Goal: Task Accomplishment & Management: Use online tool/utility

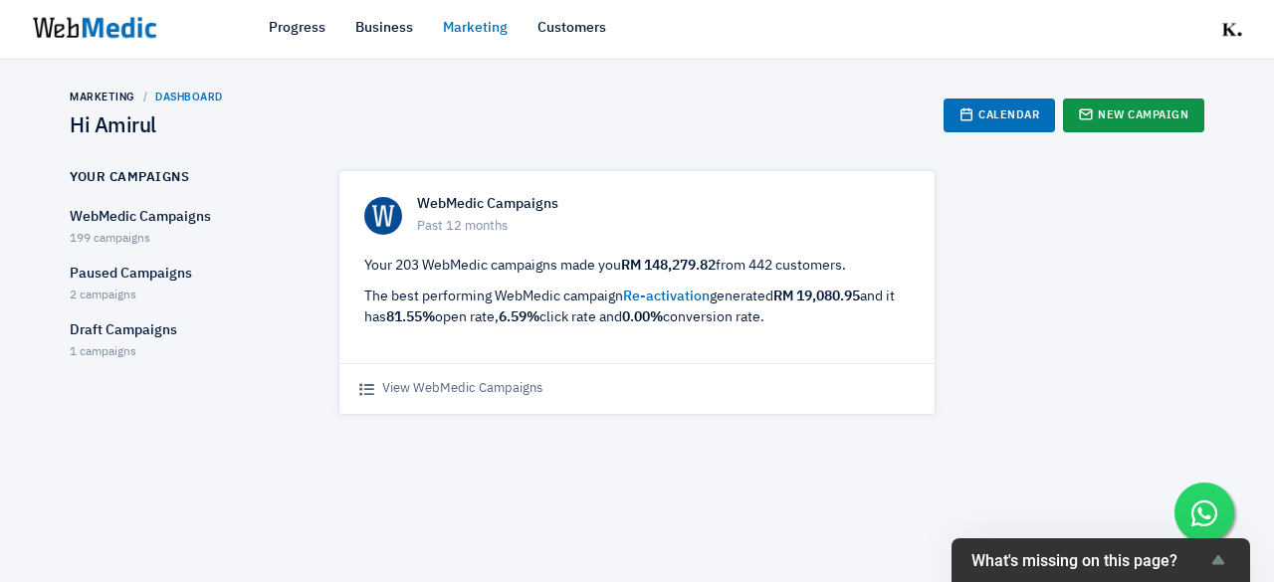
click at [1085, 107] on icon at bounding box center [1086, 114] width 14 height 14
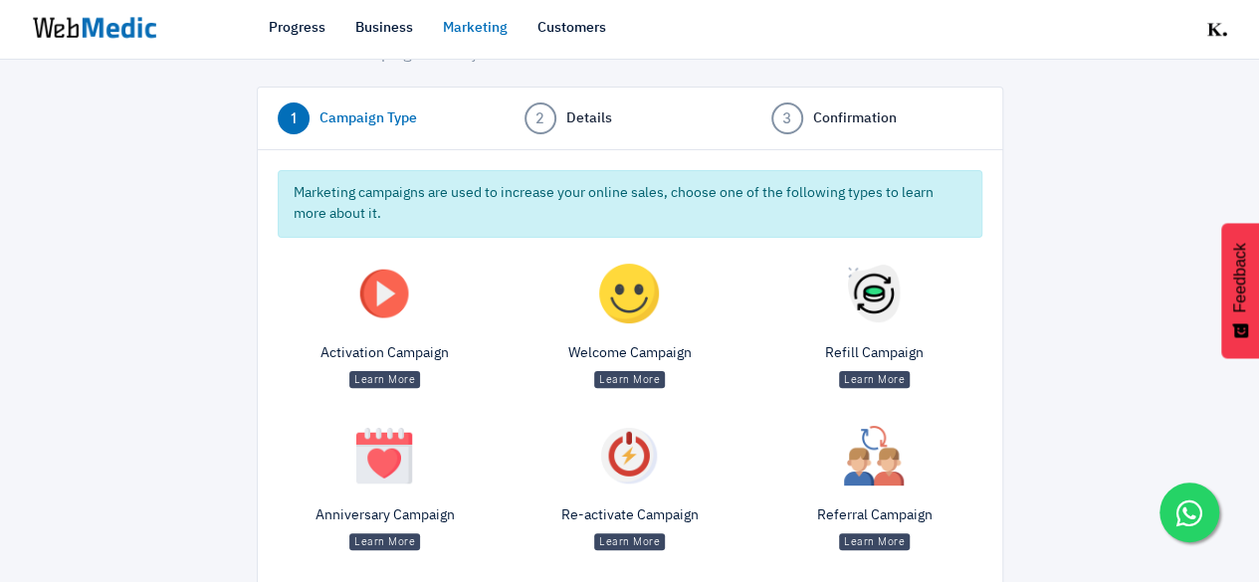
scroll to position [295, 0]
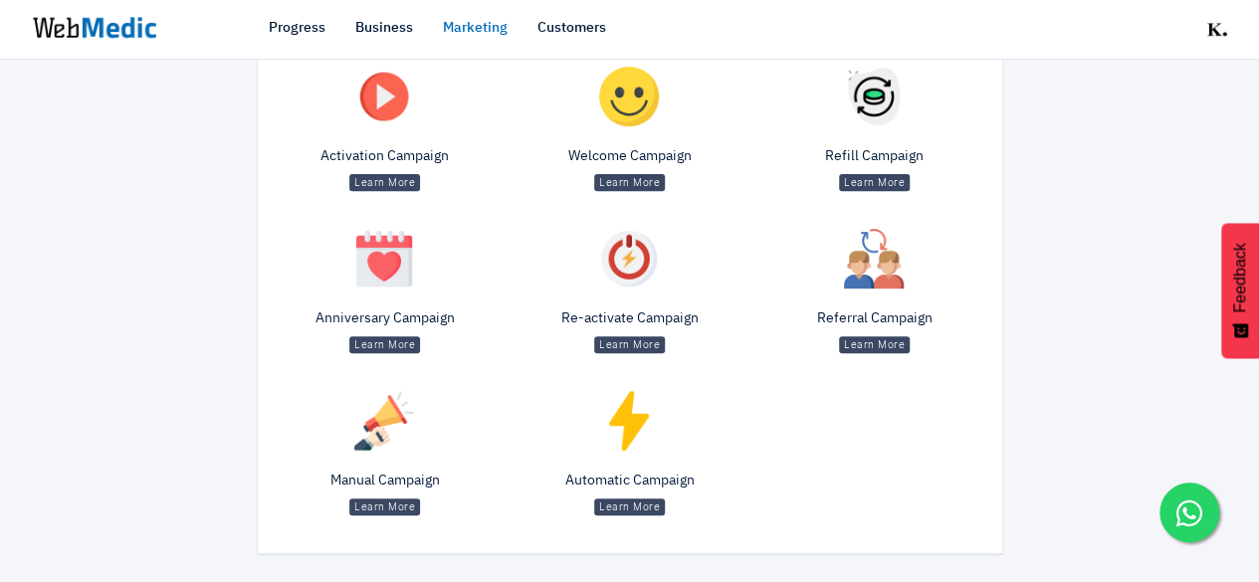
click at [371, 471] on p "Manual Campaign" at bounding box center [385, 481] width 215 height 21
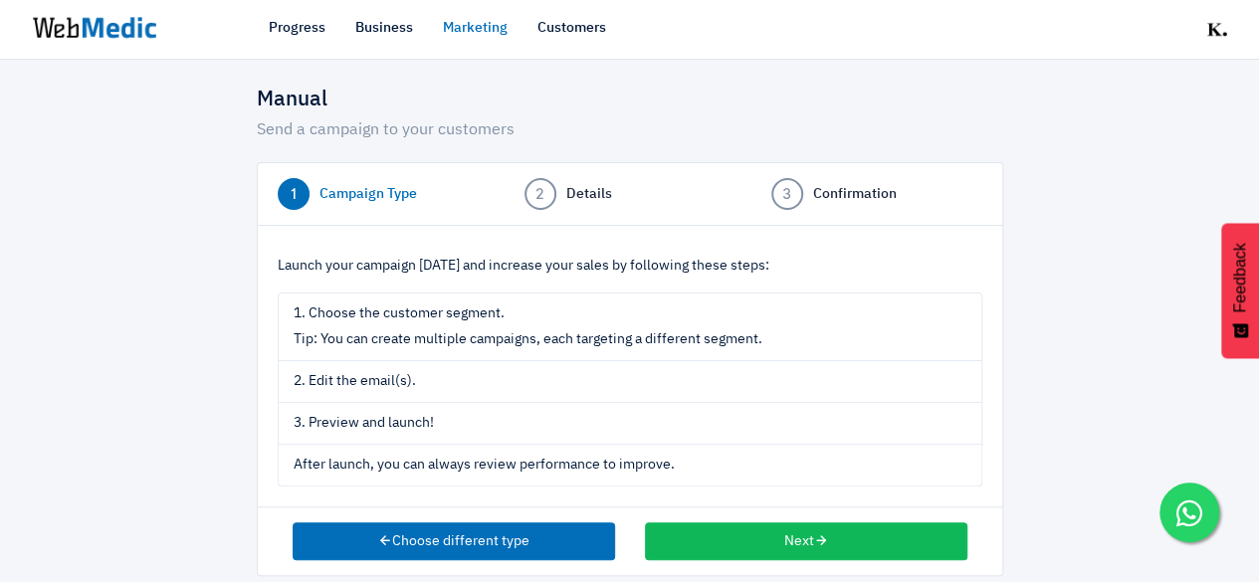
scroll to position [42, 0]
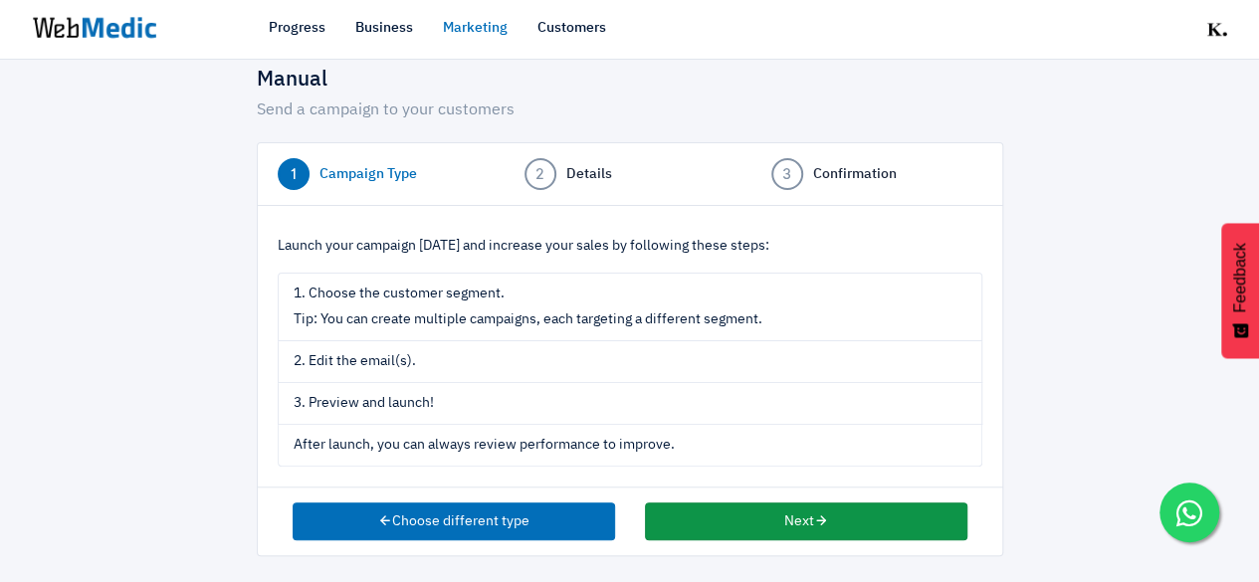
click at [758, 520] on button "Next" at bounding box center [806, 522] width 322 height 38
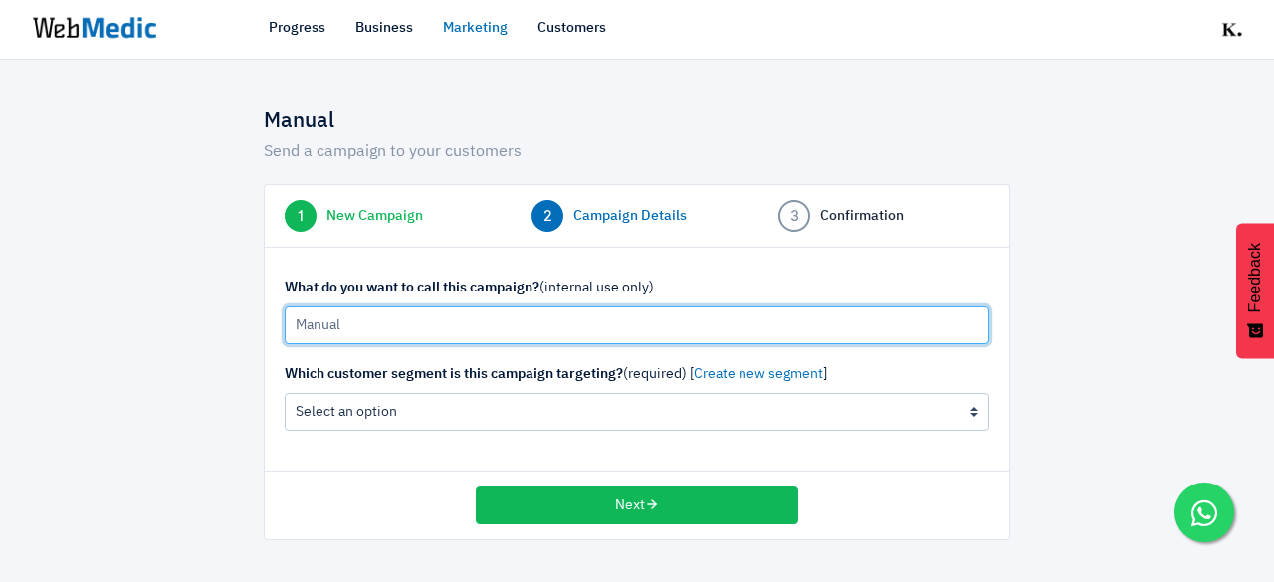
click at [414, 331] on input "Manual" at bounding box center [637, 325] width 705 height 38
type input "M"
click at [440, 326] on input "20/8/25 Merdeka Sale 2025" at bounding box center [637, 325] width 705 height 38
type input "20/8/25 Merdeka Sale Announcement 2025"
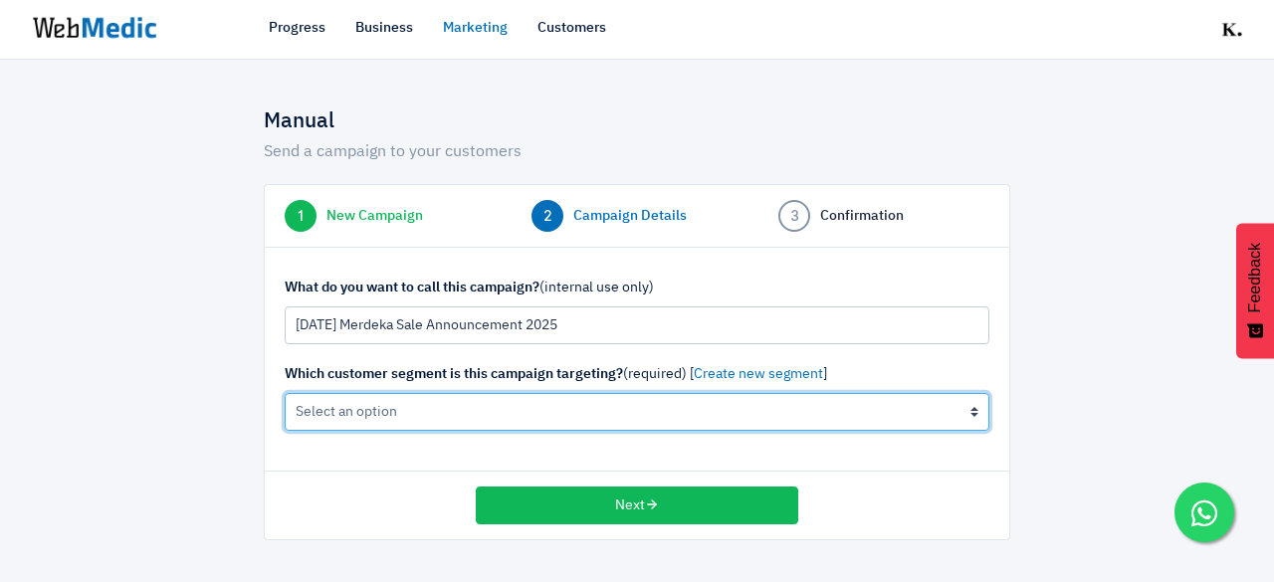
click at [481, 413] on select "All Contacts (not recommended) The active cleanser, moisturiser customers (0 cu…" at bounding box center [637, 412] width 705 height 38
select select "all"
click at [285, 393] on select "All Contacts (not recommended) The active cleanser, moisturiser customers (0 cu…" at bounding box center [637, 412] width 705 height 38
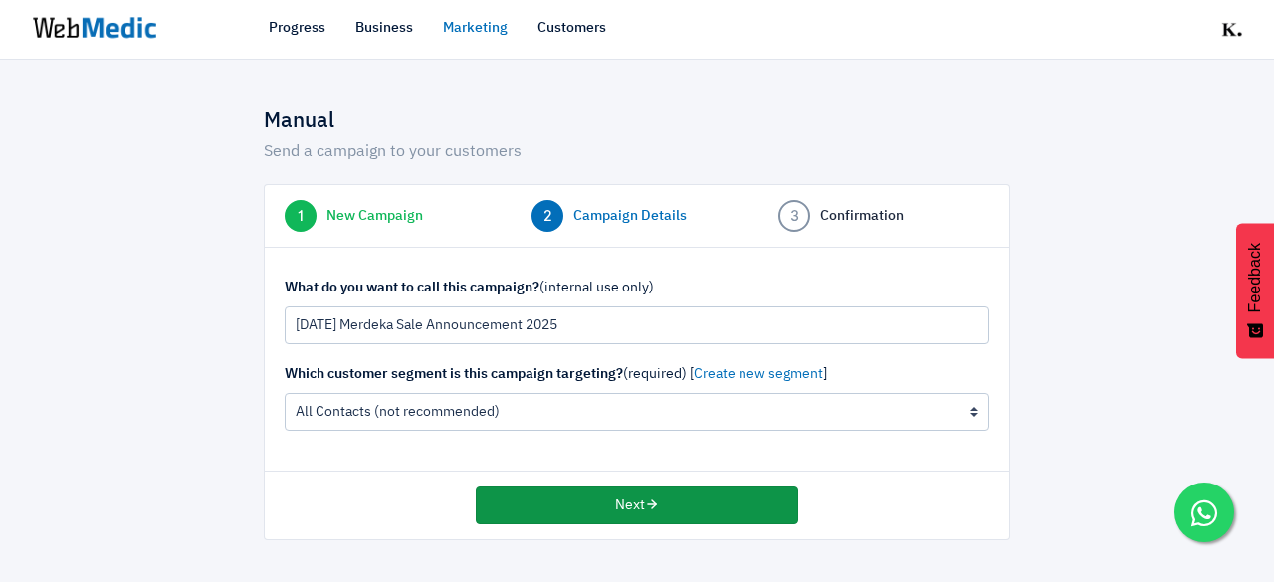
click at [683, 506] on button "Next" at bounding box center [637, 506] width 322 height 38
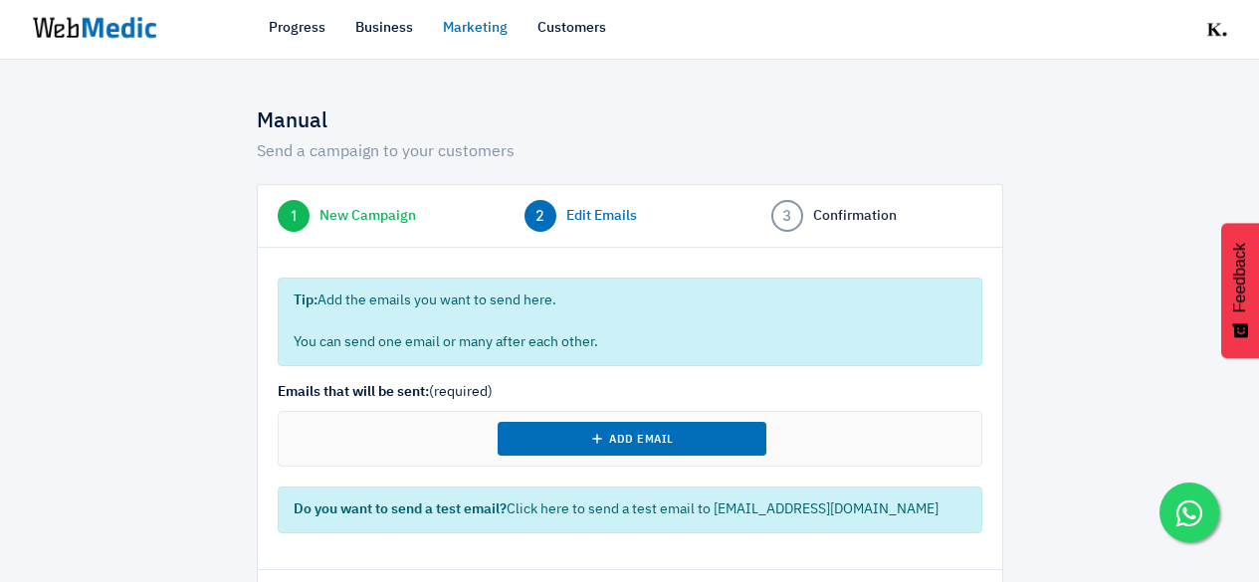
select select "7"
select select "2025"
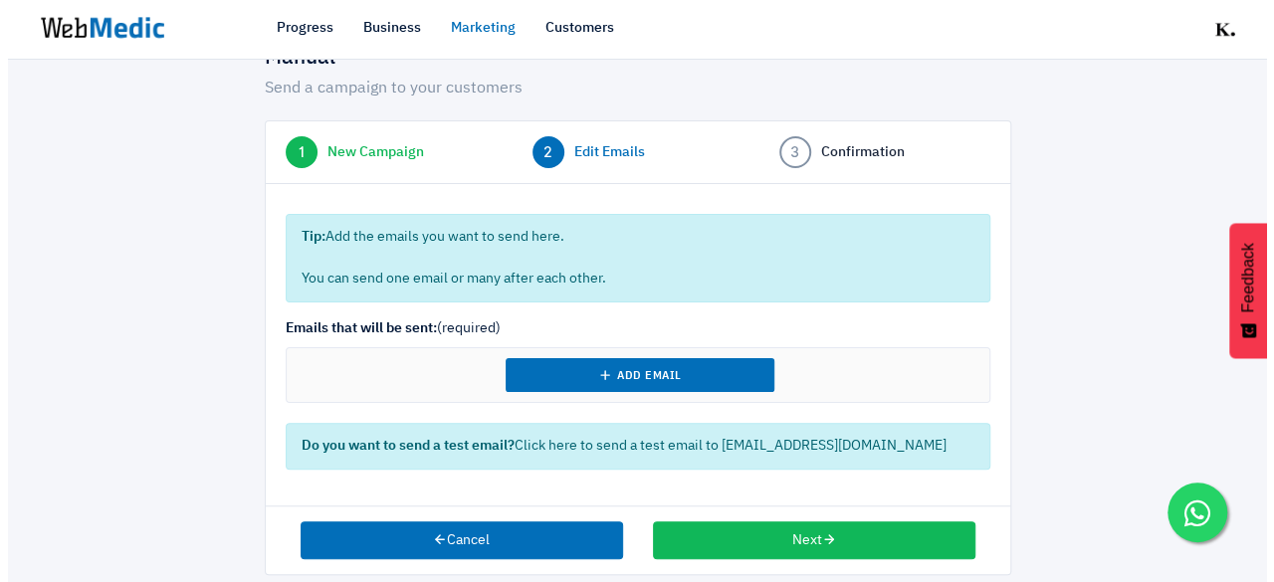
scroll to position [82, 0]
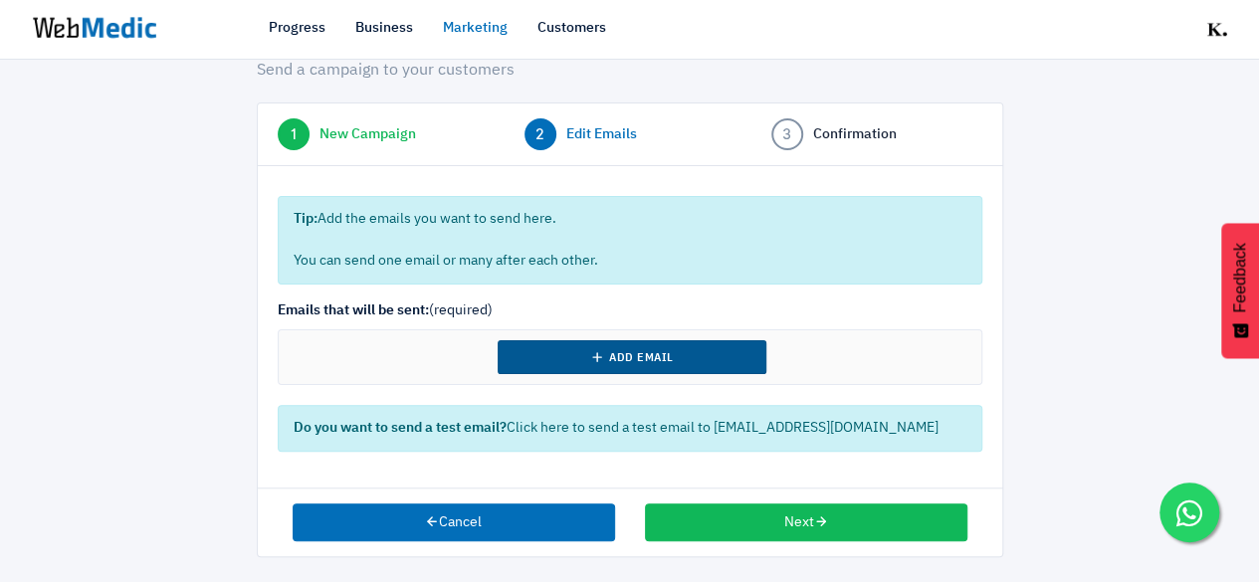
click at [676, 363] on button "Add Email" at bounding box center [632, 357] width 269 height 34
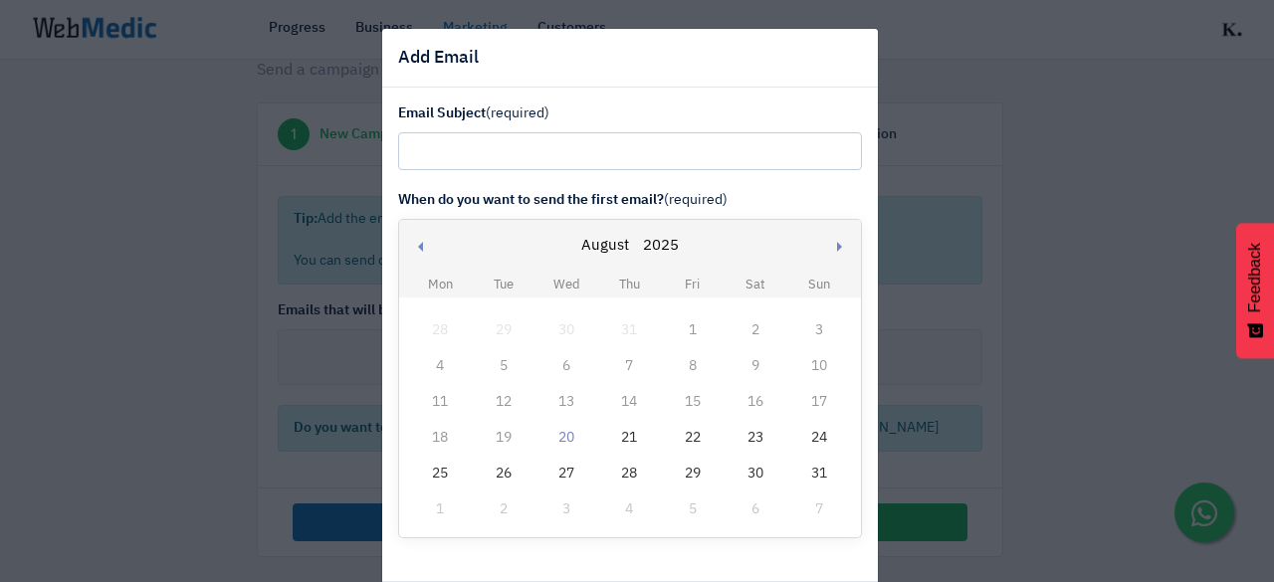
scroll to position [96, 0]
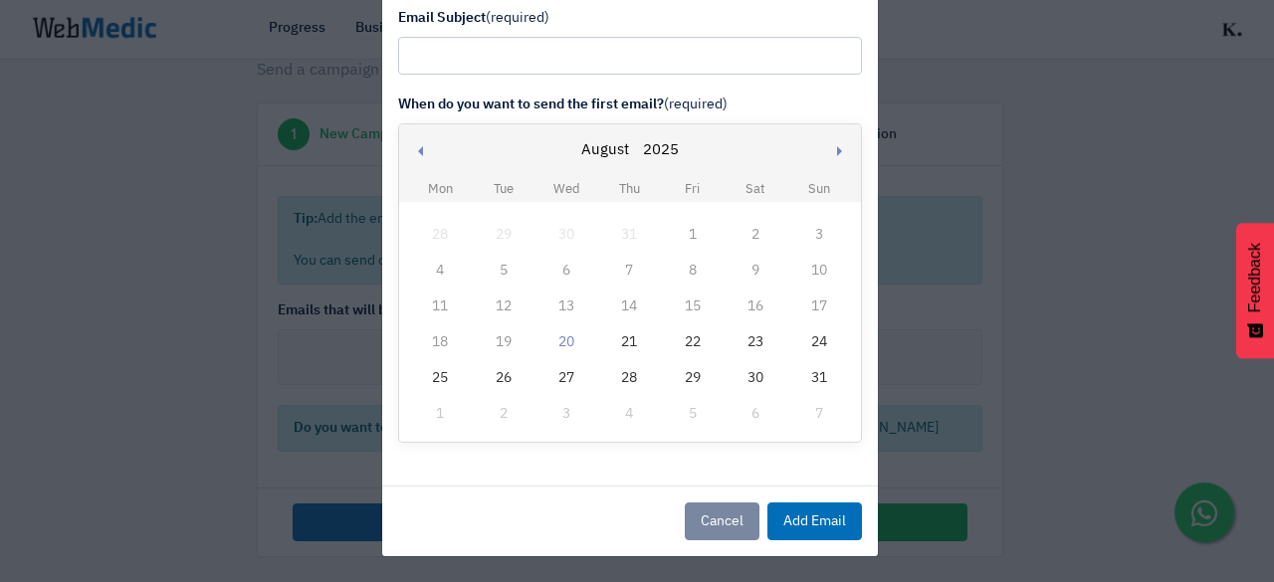
click at [680, 342] on div "22" at bounding box center [693, 342] width 26 height 26
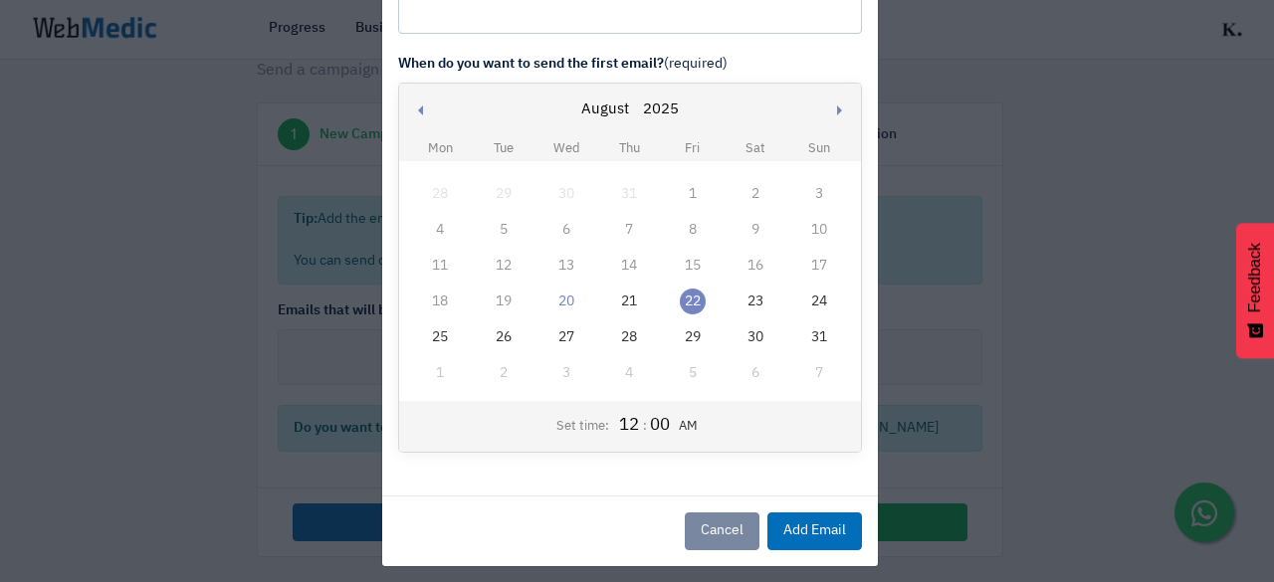
scroll to position [145, 0]
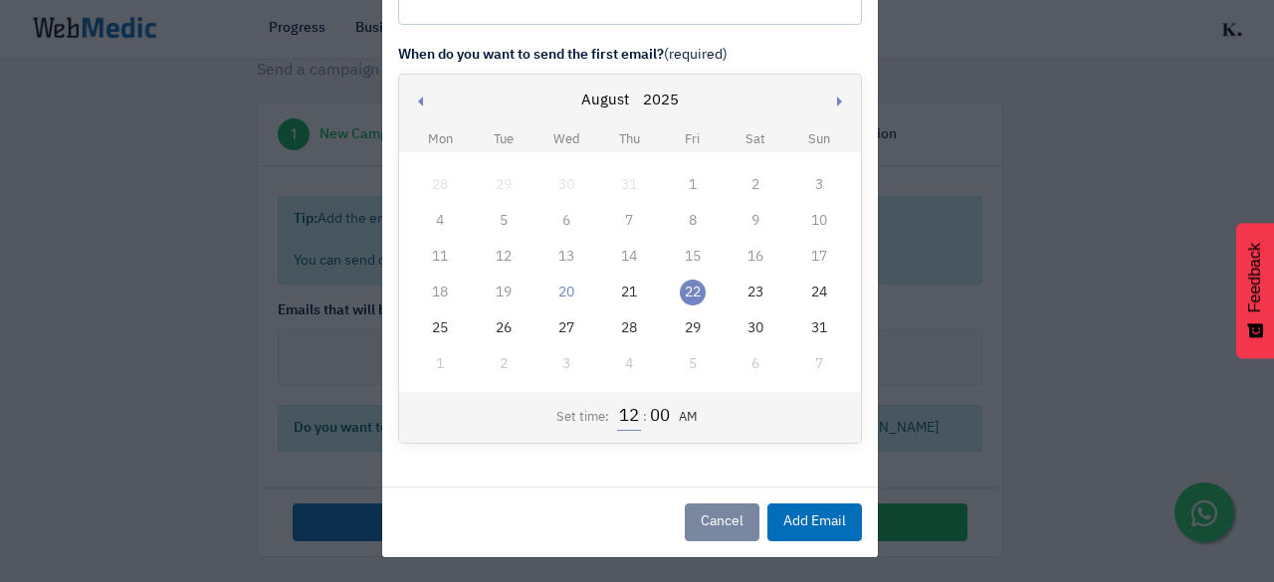
click at [622, 420] on input "12" at bounding box center [628, 417] width 23 height 26
type input "9"
click at [795, 522] on button "Add Email" at bounding box center [814, 523] width 95 height 38
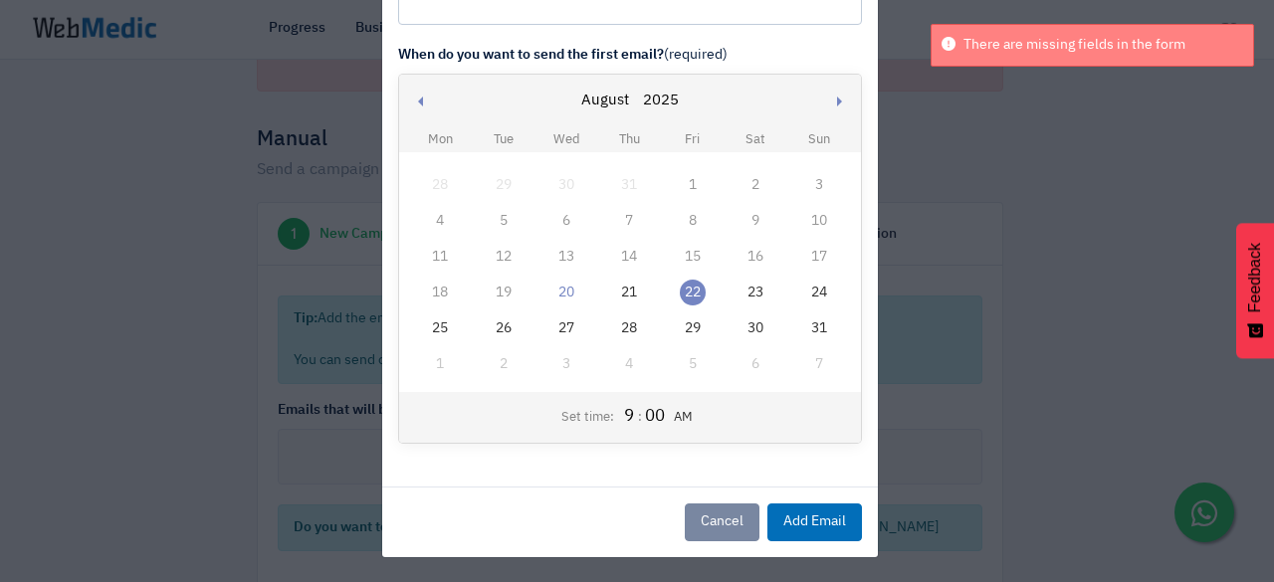
click at [707, 429] on div "Set time: 9 9 : 00 00 AM" at bounding box center [630, 417] width 462 height 50
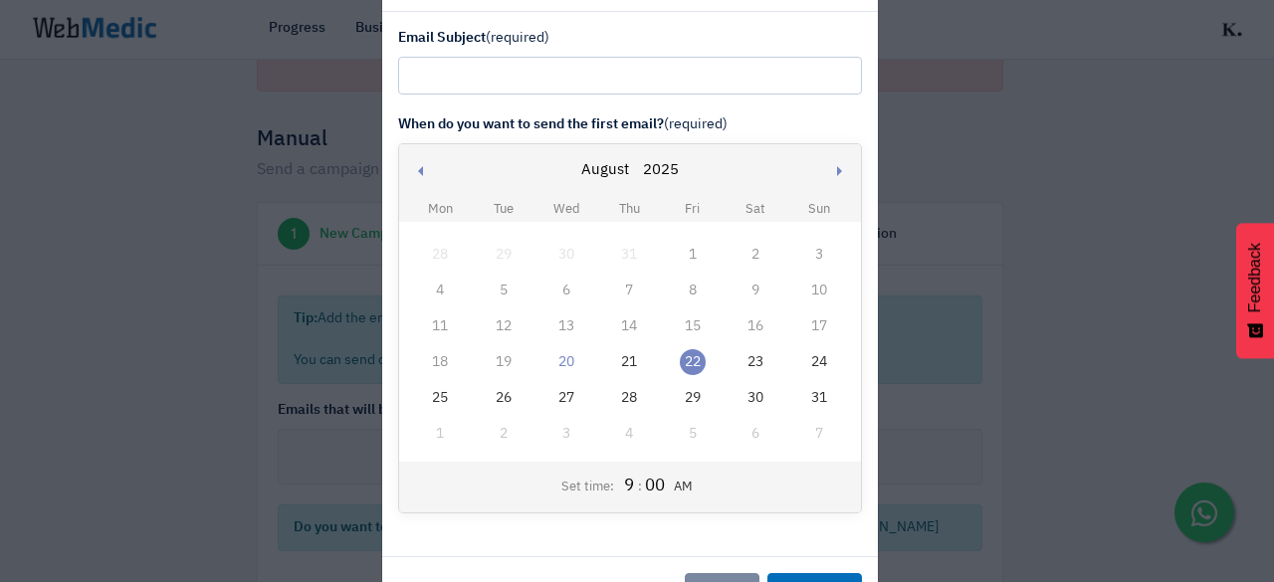
scroll to position [46, 0]
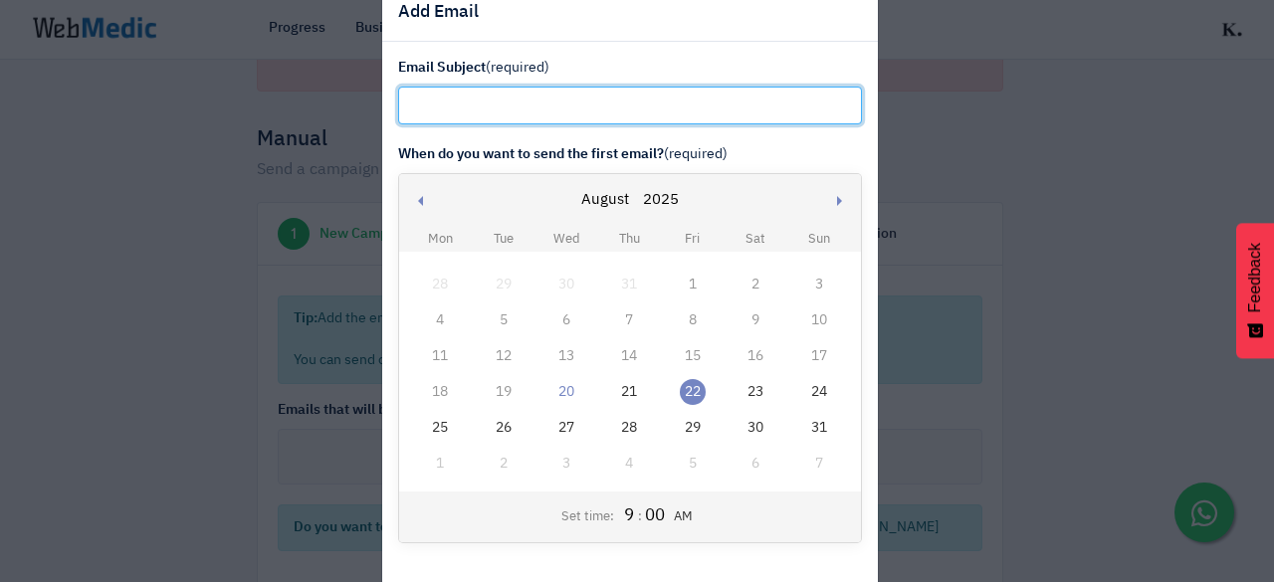
click at [535, 102] on input "text" at bounding box center [630, 106] width 464 height 38
paste input "Merdeka Sale + Free Bag"
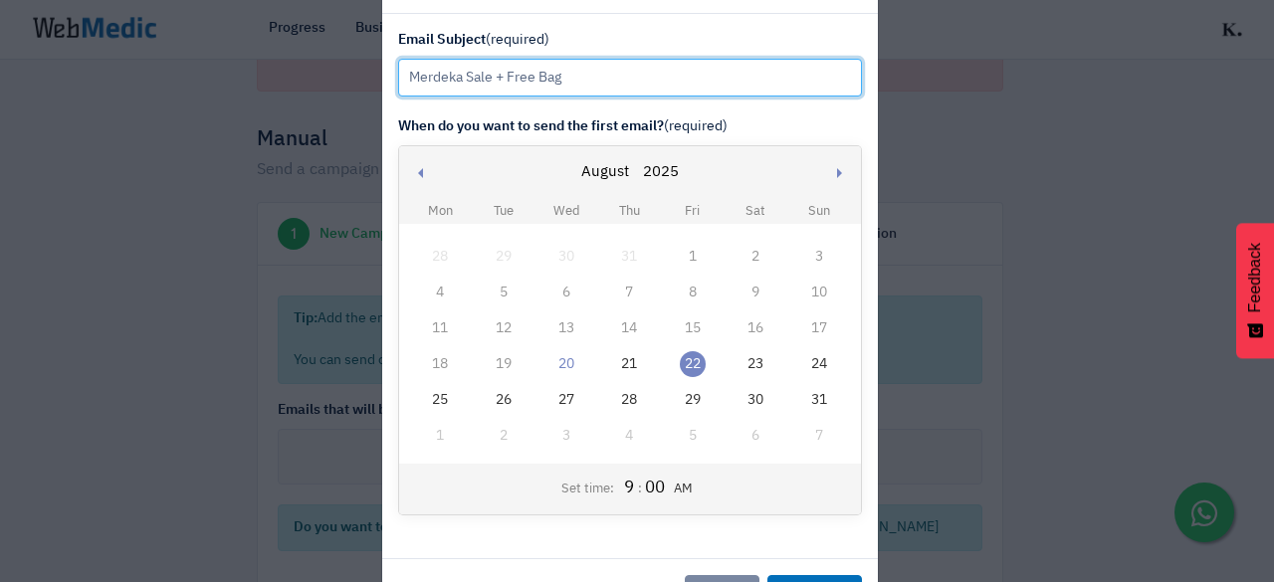
scroll to position [145, 0]
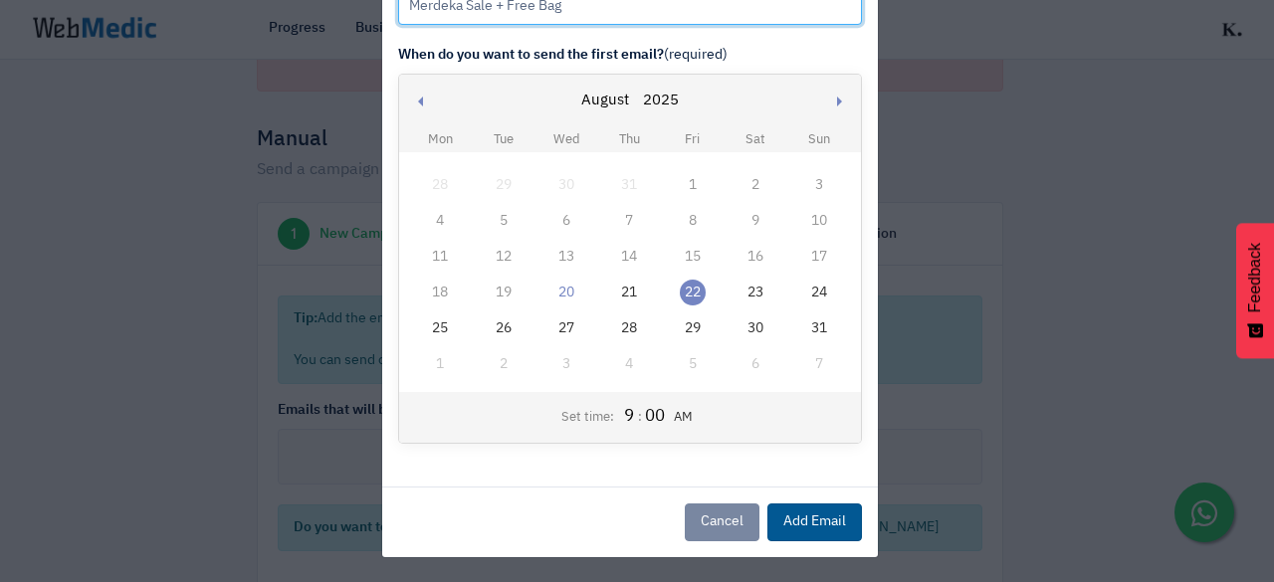
type input "Merdeka Sale + Free Bag"
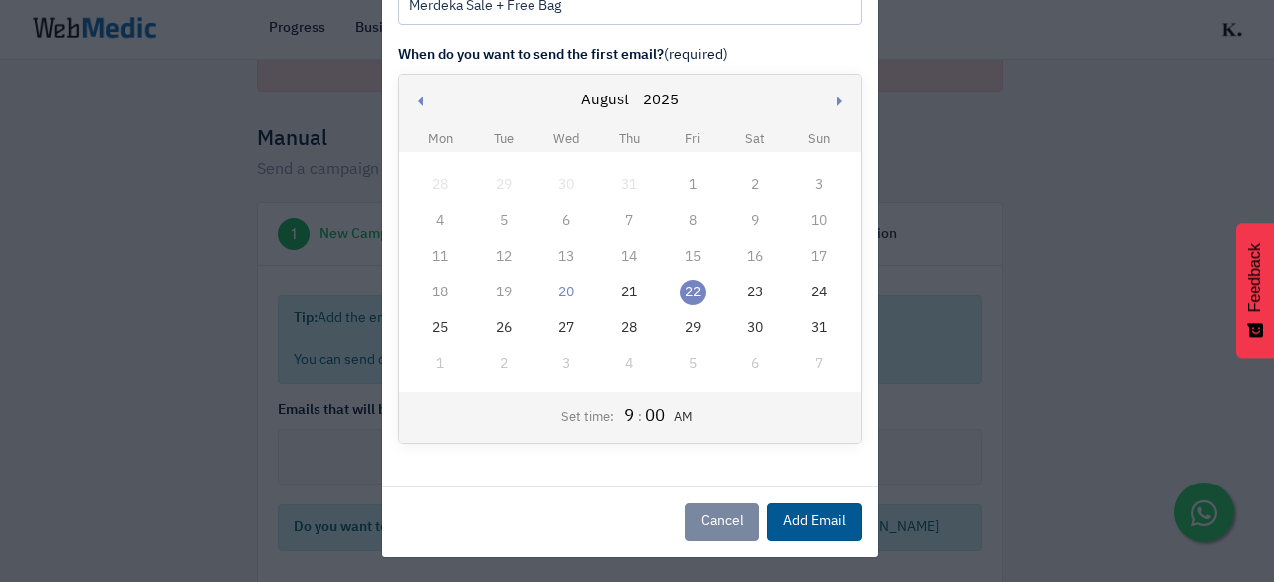
click at [823, 520] on button "Add Email" at bounding box center [814, 523] width 95 height 38
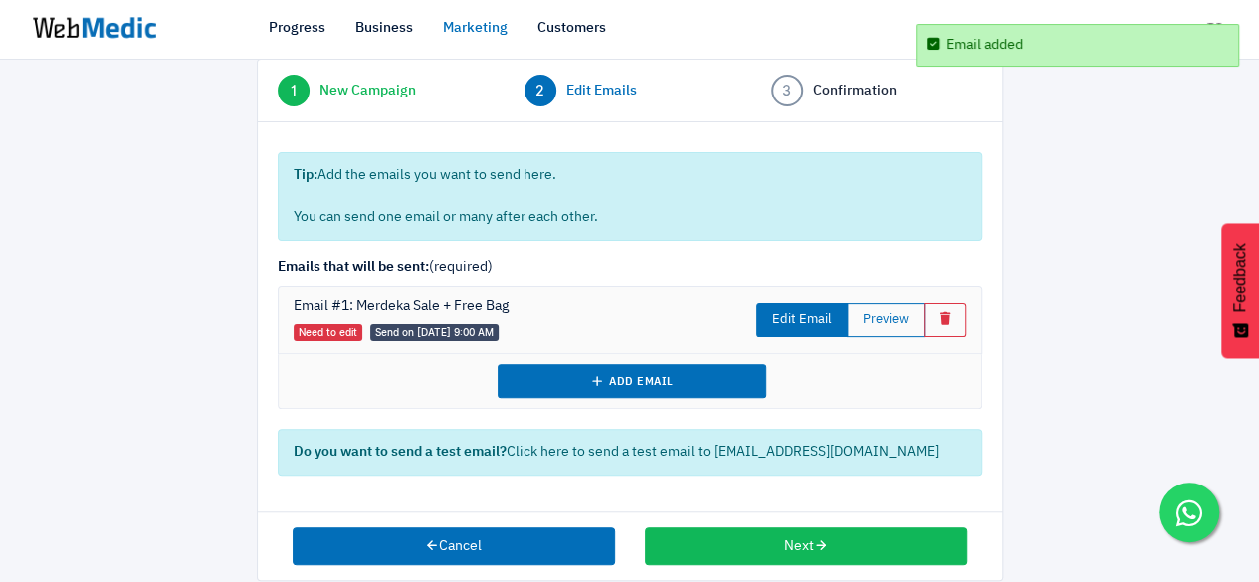
scroll to position [149, 0]
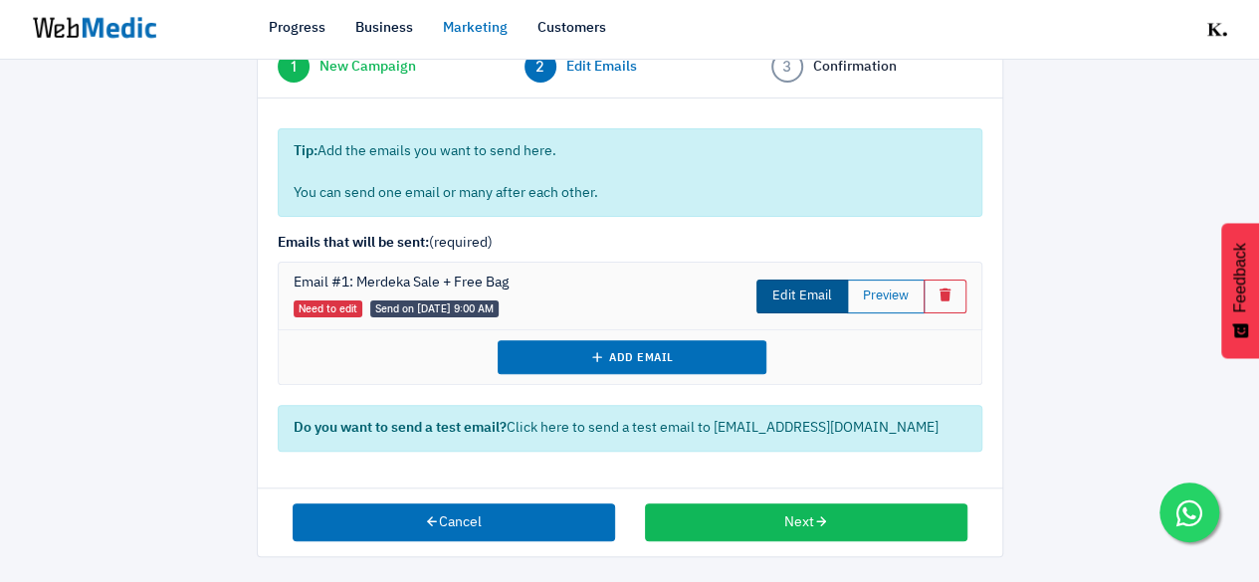
click at [822, 302] on link "Edit Email" at bounding box center [802, 297] width 92 height 34
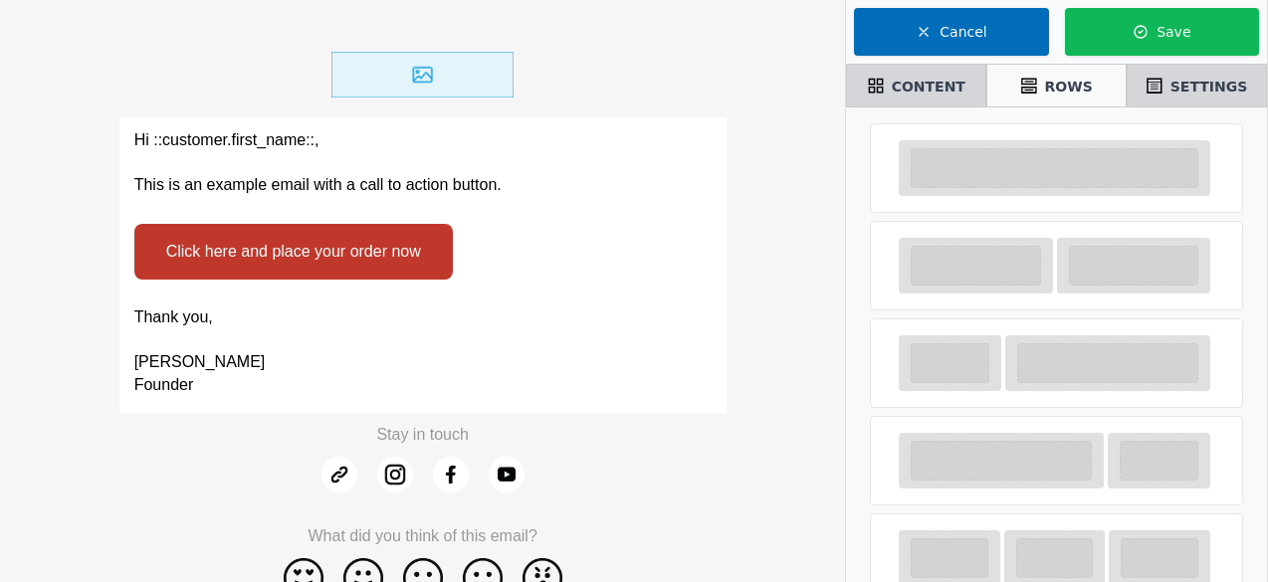
click at [601, 296] on div "Thank you, John Doe Founder" at bounding box center [422, 352] width 607 height 114
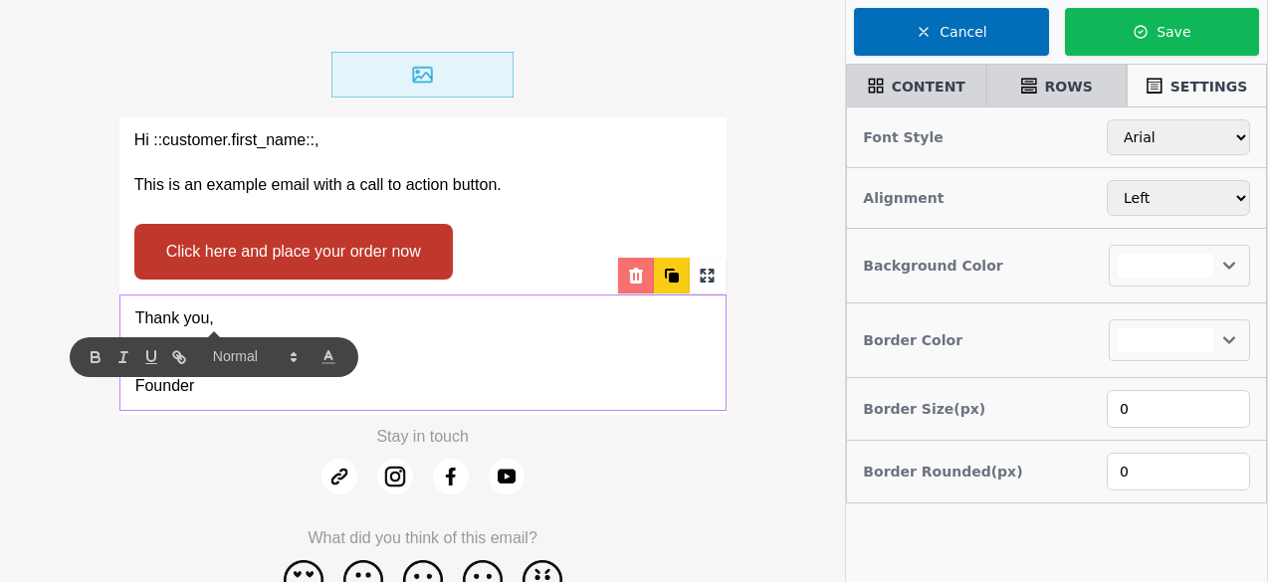
click at [634, 262] on div at bounding box center [636, 276] width 36 height 36
select select
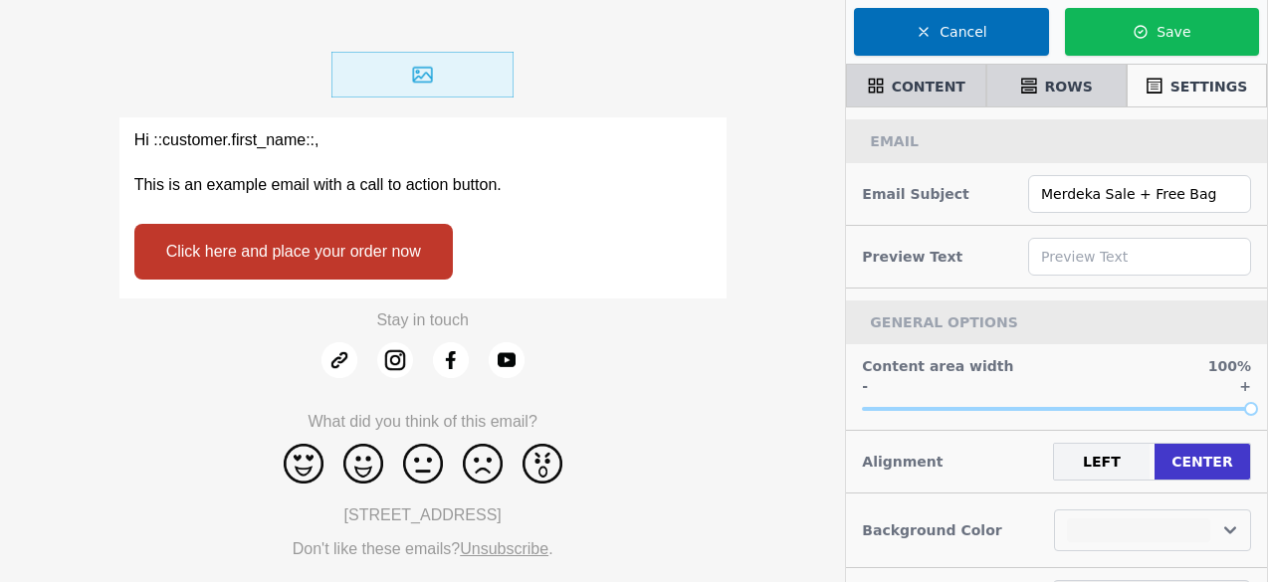
click at [585, 222] on div "Click here and place your order now" at bounding box center [422, 252] width 607 height 86
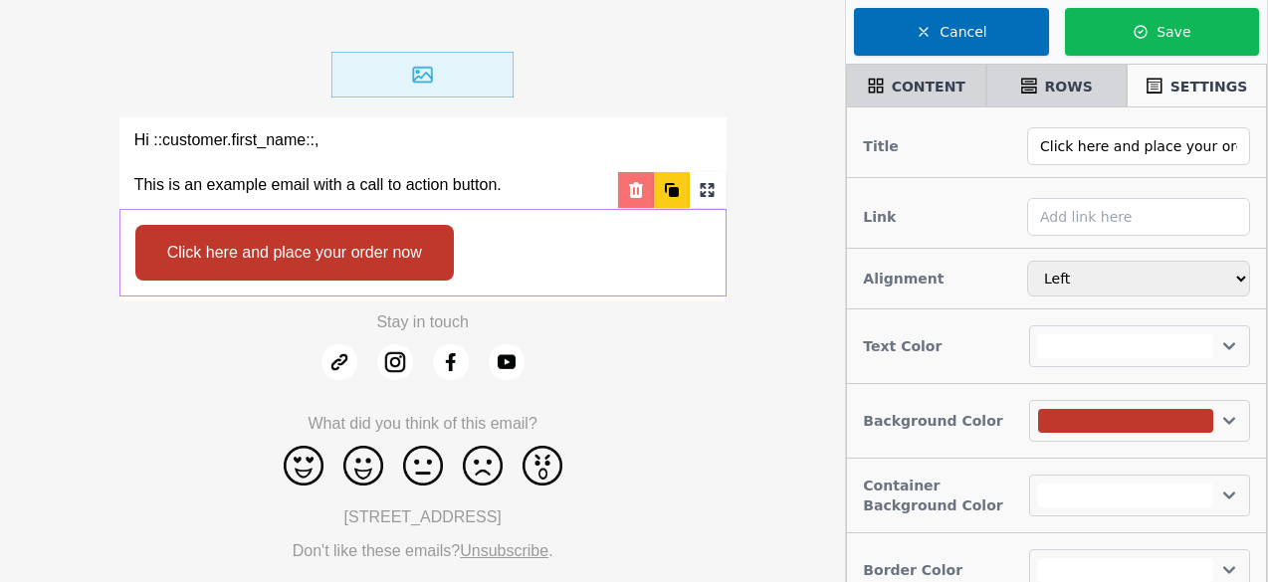
click at [637, 188] on icon at bounding box center [636, 190] width 20 height 20
select select
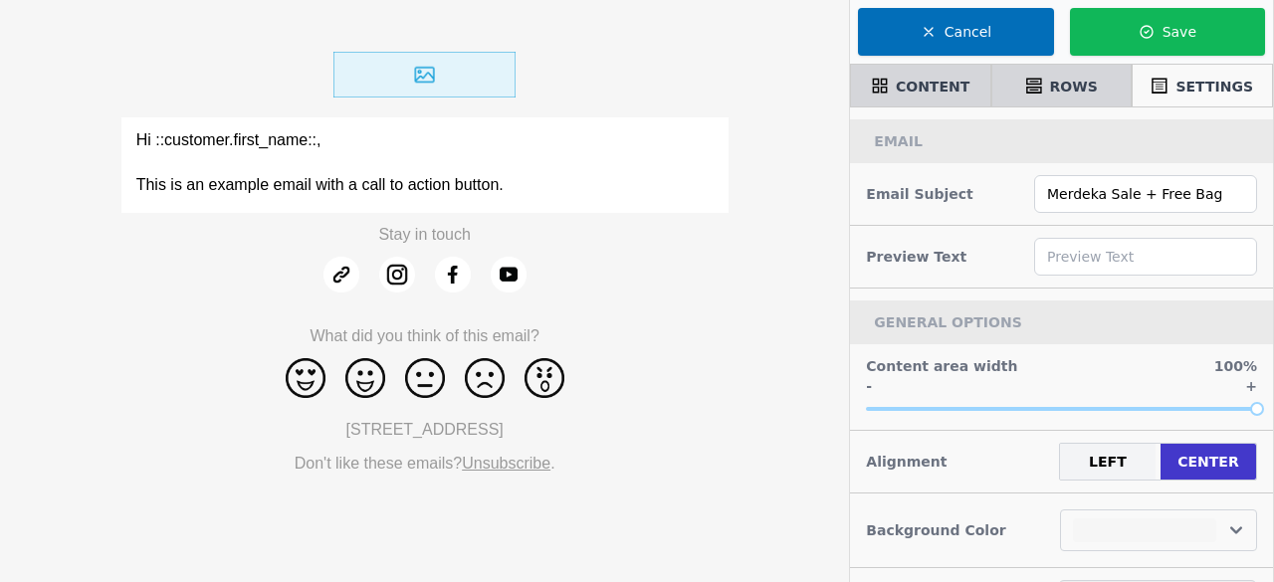
click at [625, 164] on p at bounding box center [424, 162] width 577 height 23
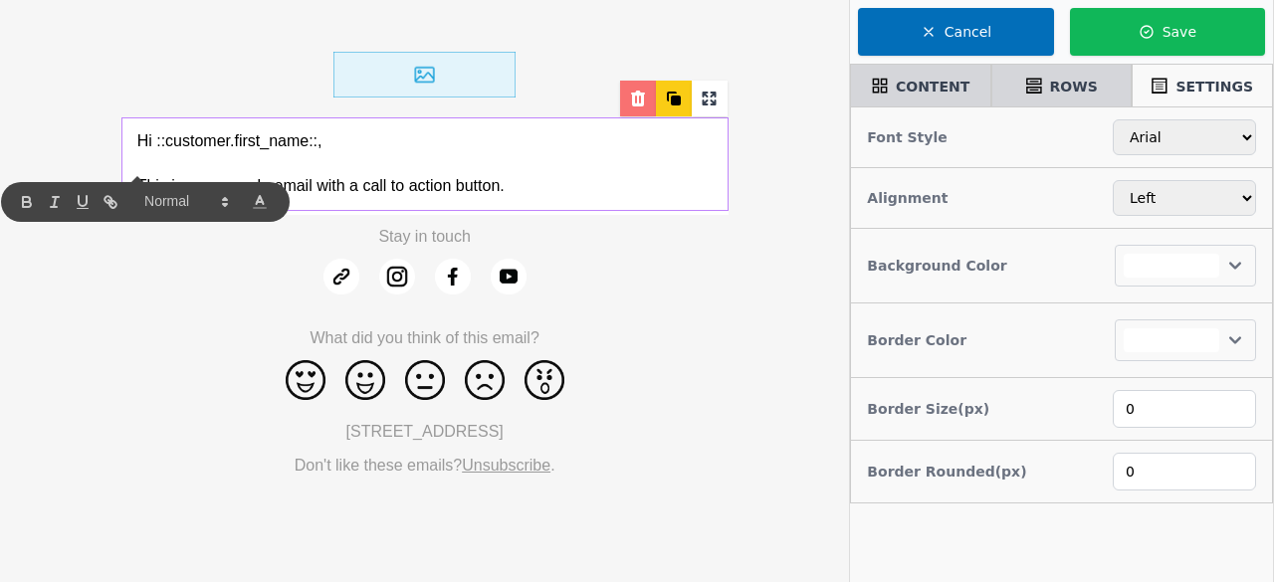
click at [632, 105] on icon at bounding box center [638, 99] width 20 height 20
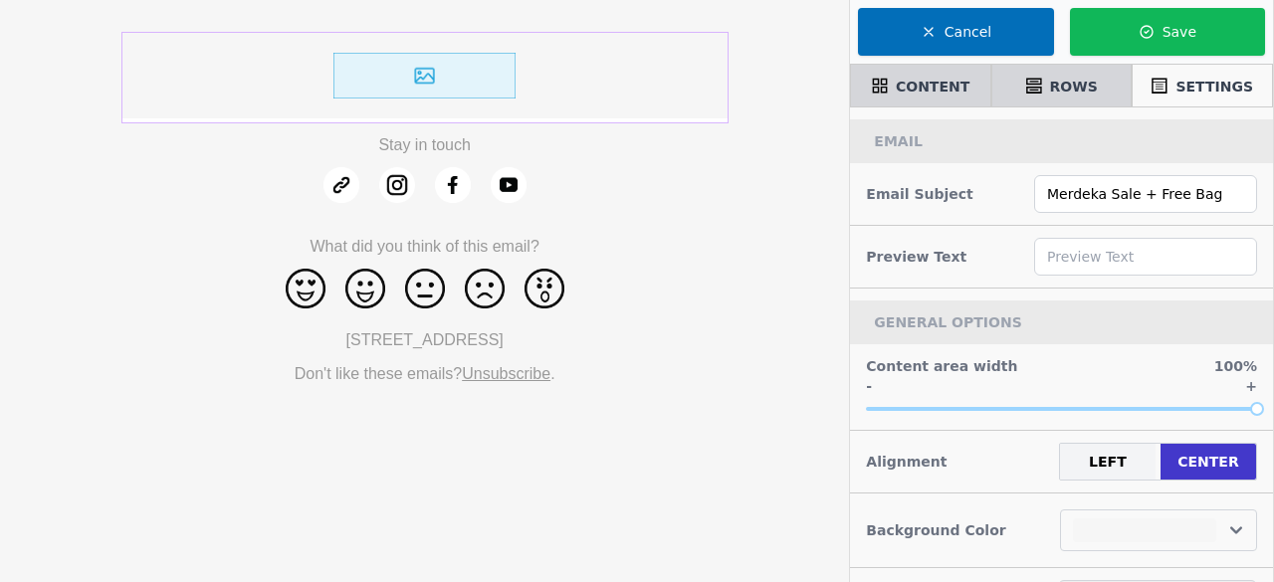
select select
click at [548, 81] on div at bounding box center [424, 75] width 607 height 86
select select "center"
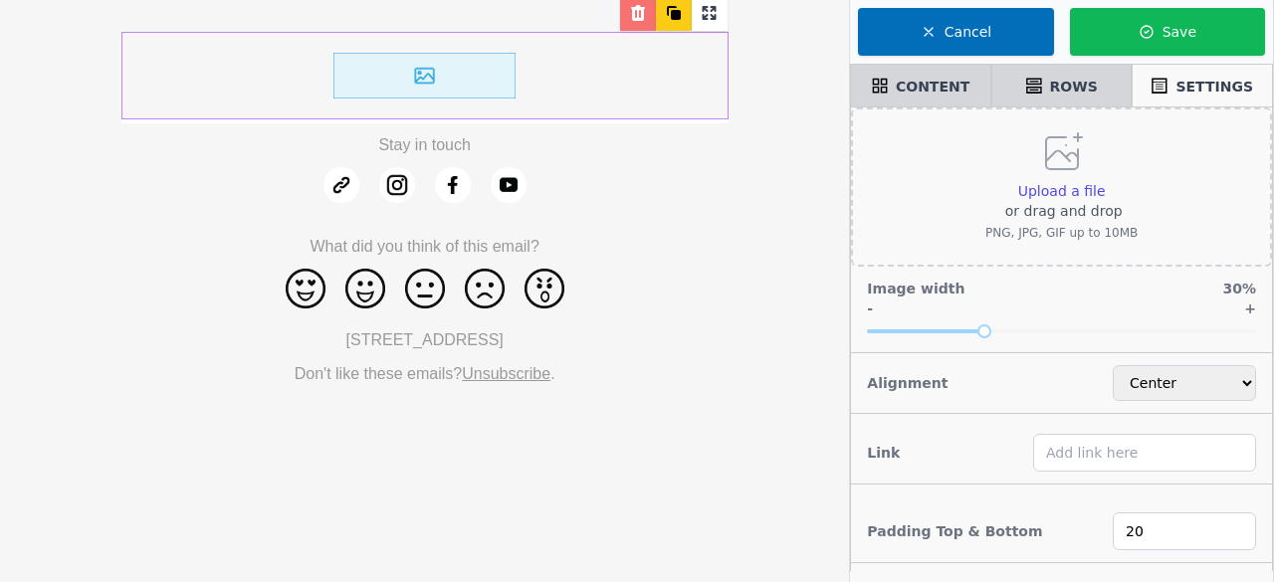
click at [482, 84] on img at bounding box center [423, 76] width 181 height 46
click at [1094, 201] on p "or drag and drop" at bounding box center [1061, 211] width 152 height 20
click at [1105, 181] on input "Upload a file or drag and drop PNG, JPG, GIF up to 10MB" at bounding box center [1105, 180] width 1 height 1
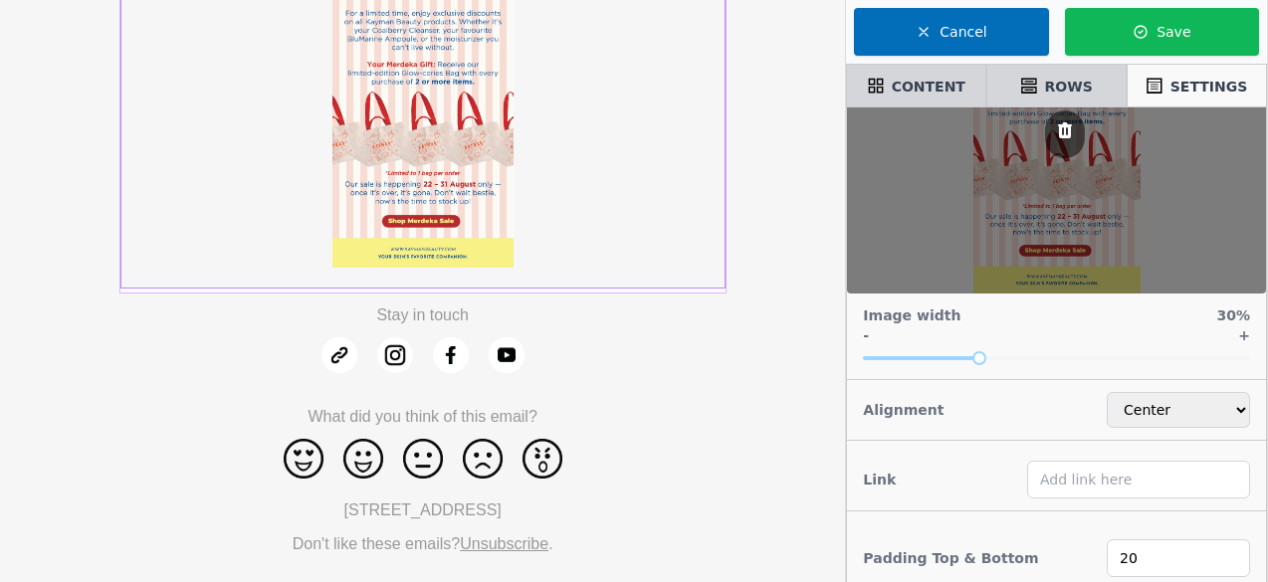
scroll to position [163, 0]
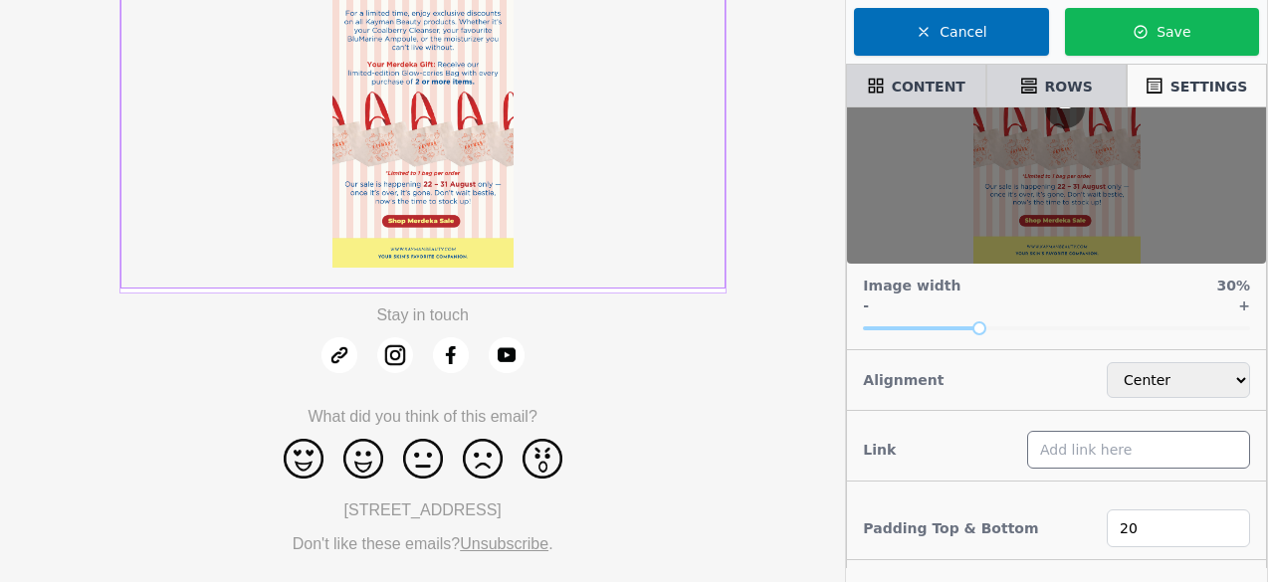
click at [1125, 454] on input "text" at bounding box center [1138, 450] width 223 height 38
click at [1098, 443] on input "text" at bounding box center [1138, 450] width 223 height 38
paste input "https://kaymanbeauty.com/collections/all"
type input "https://kaymanbeauty.com/collections/all"
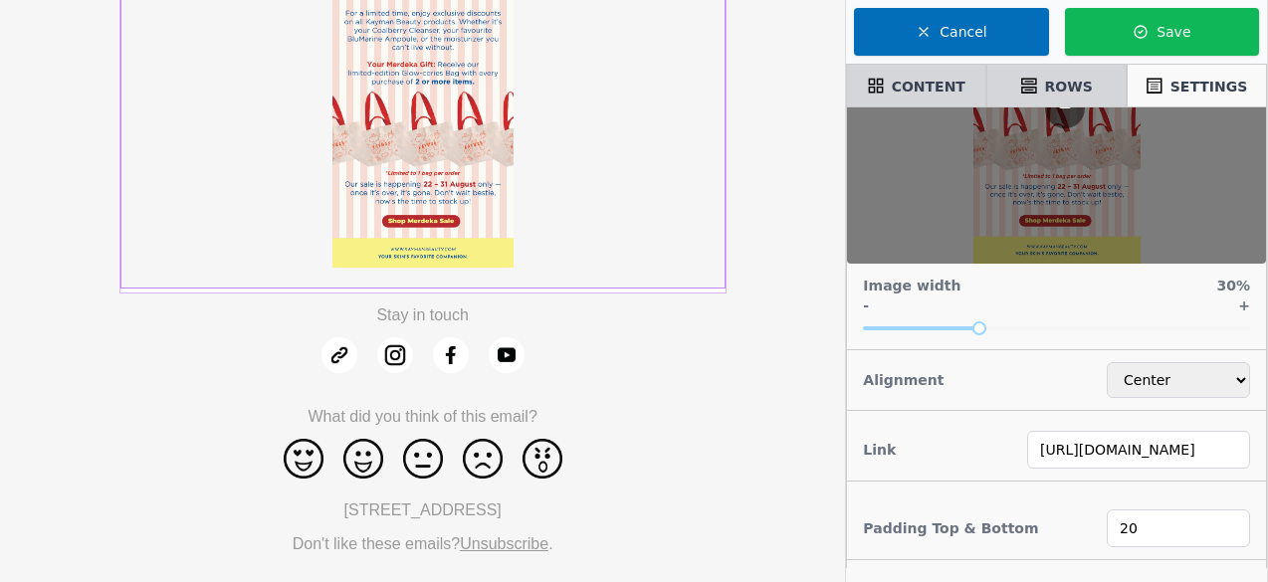
click at [989, 508] on div "Padding Top & Bottom 20" at bounding box center [1056, 529] width 419 height 63
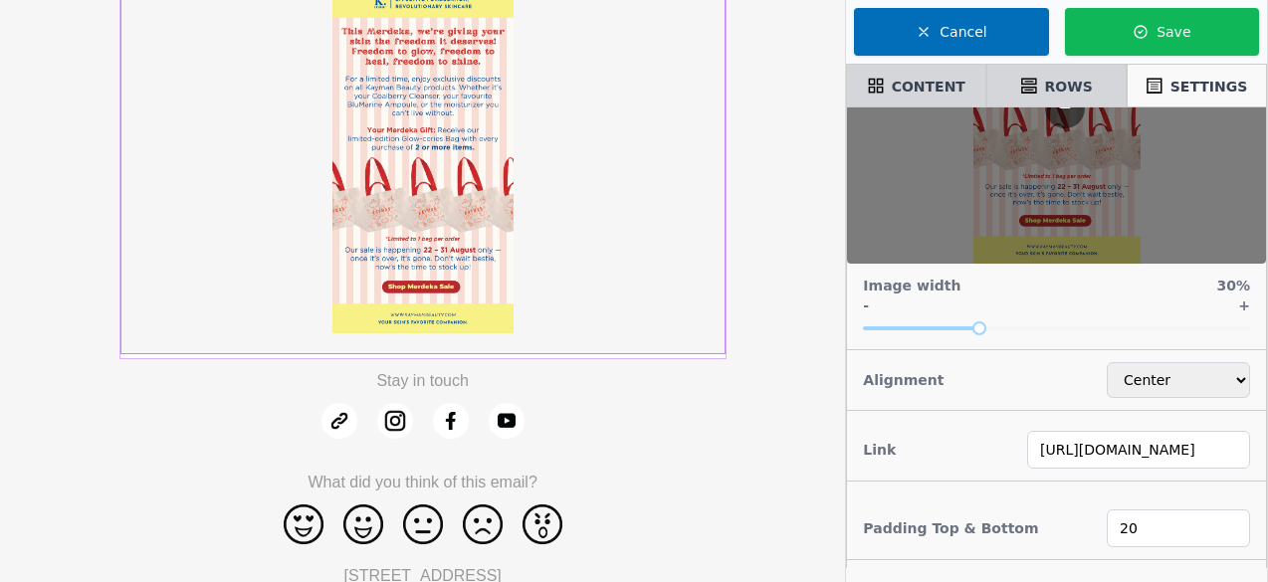
scroll to position [0, 0]
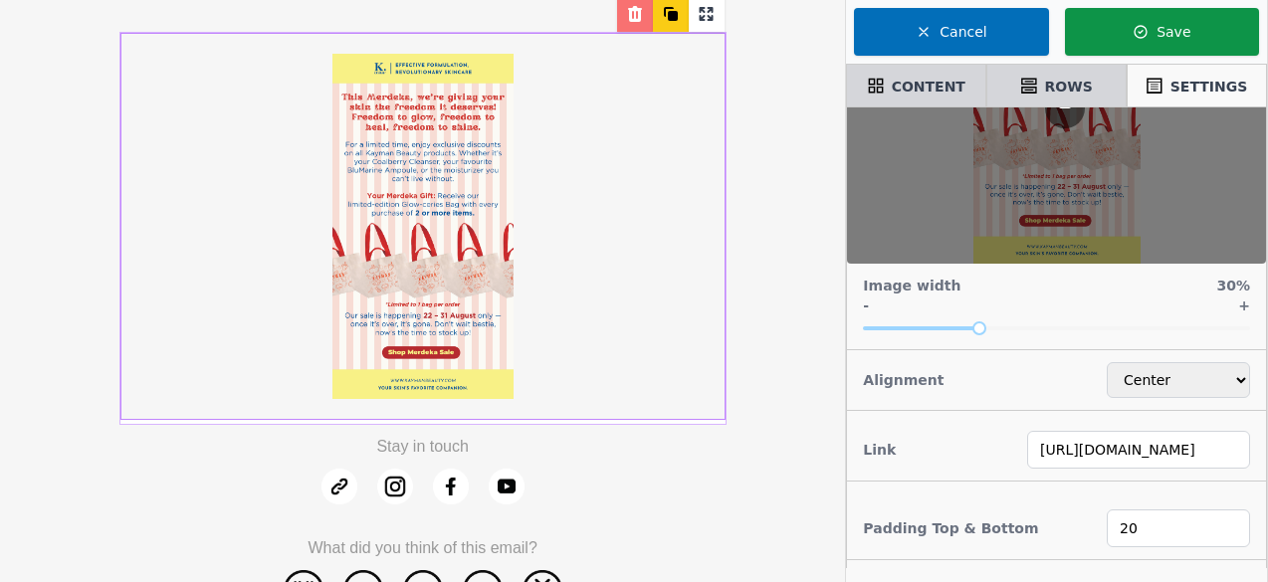
click at [1130, 29] on button "Save" at bounding box center [1162, 32] width 194 height 48
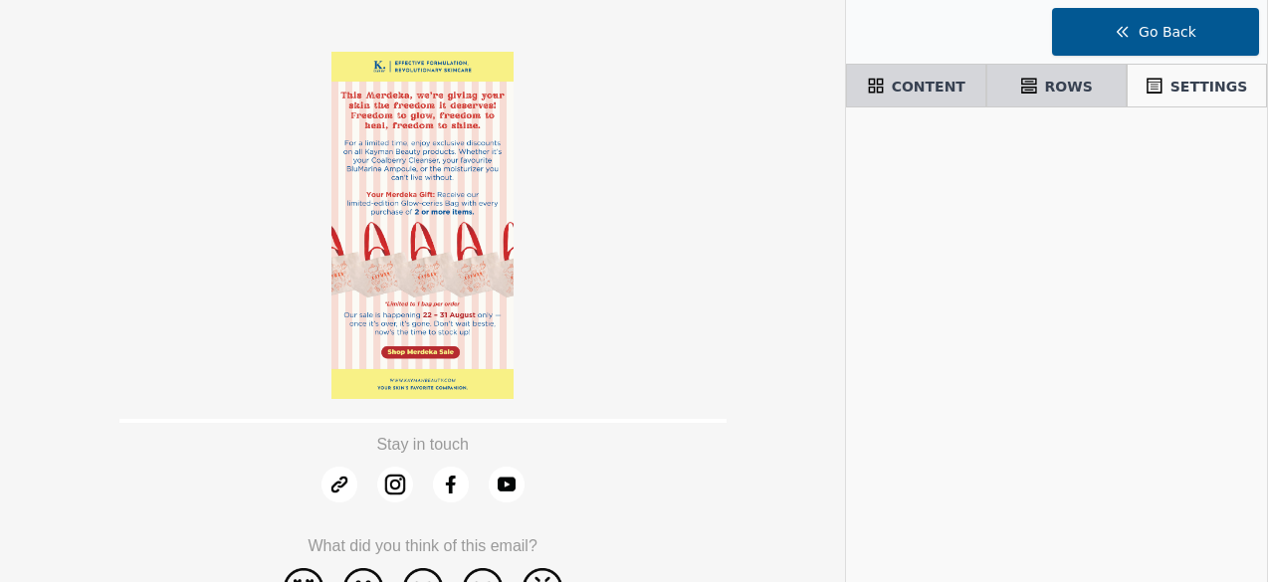
click at [1133, 44] on button "Go Back" at bounding box center [1155, 32] width 207 height 48
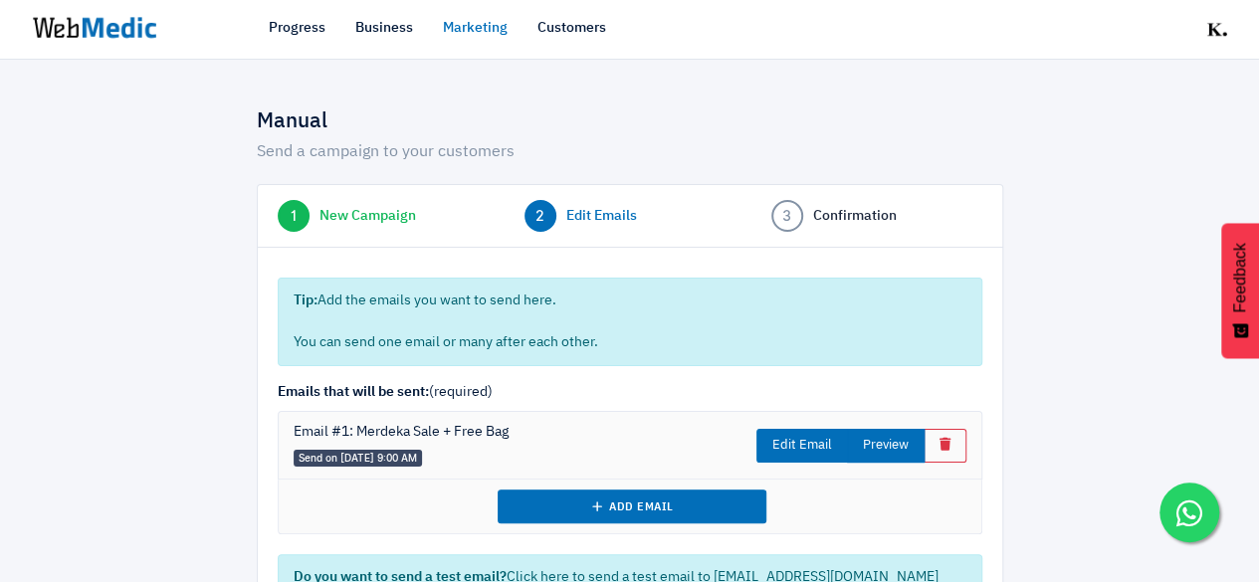
click at [901, 443] on button "Preview" at bounding box center [886, 446] width 78 height 34
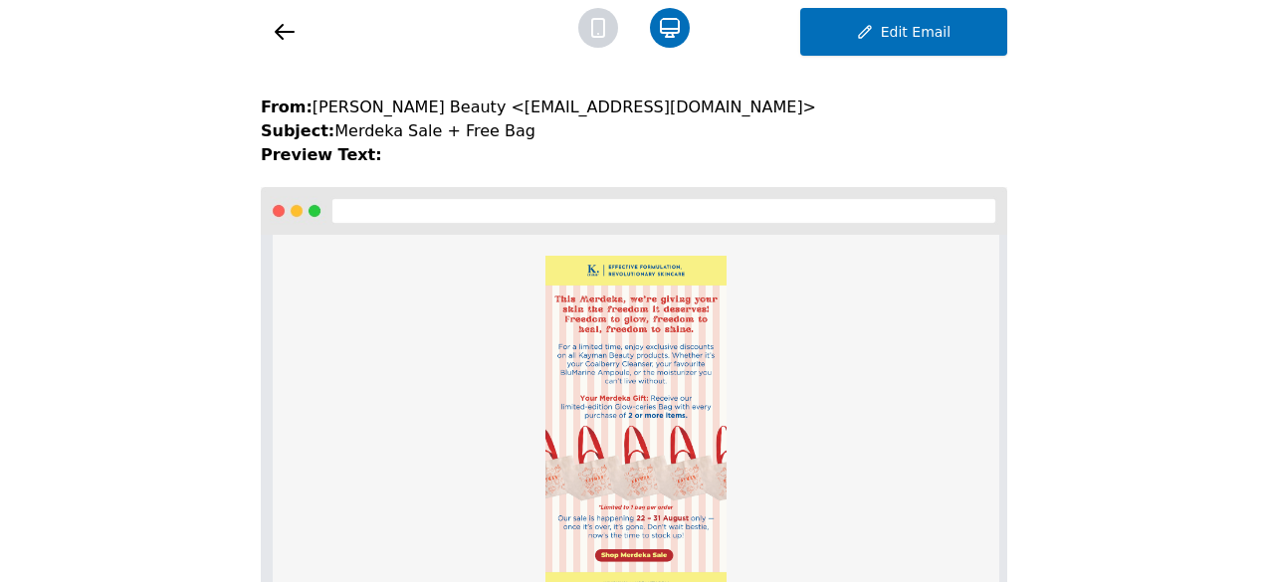
click at [282, 31] on icon at bounding box center [285, 32] width 18 height 14
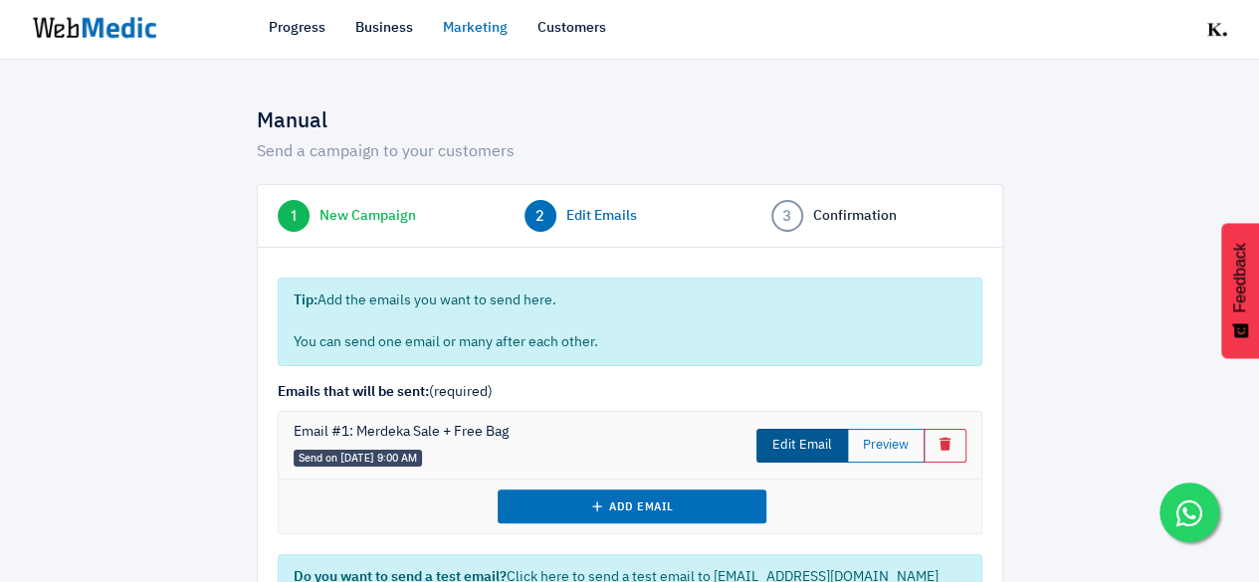
click at [810, 440] on link "Edit Email" at bounding box center [802, 446] width 92 height 34
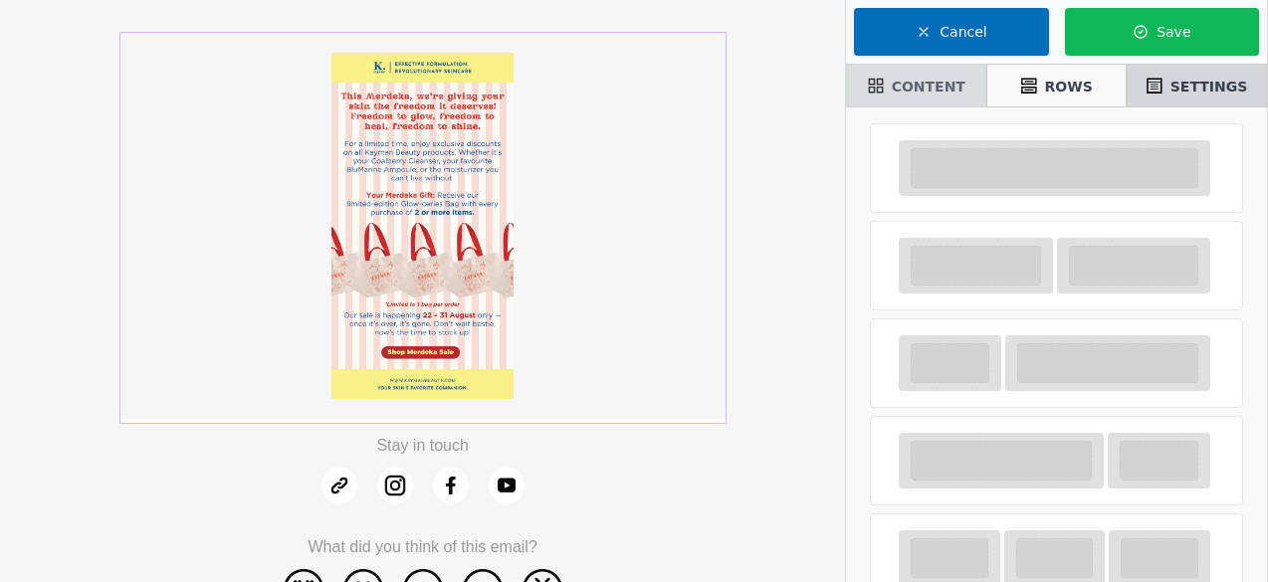
click at [931, 73] on div "CONTENT" at bounding box center [916, 86] width 122 height 34
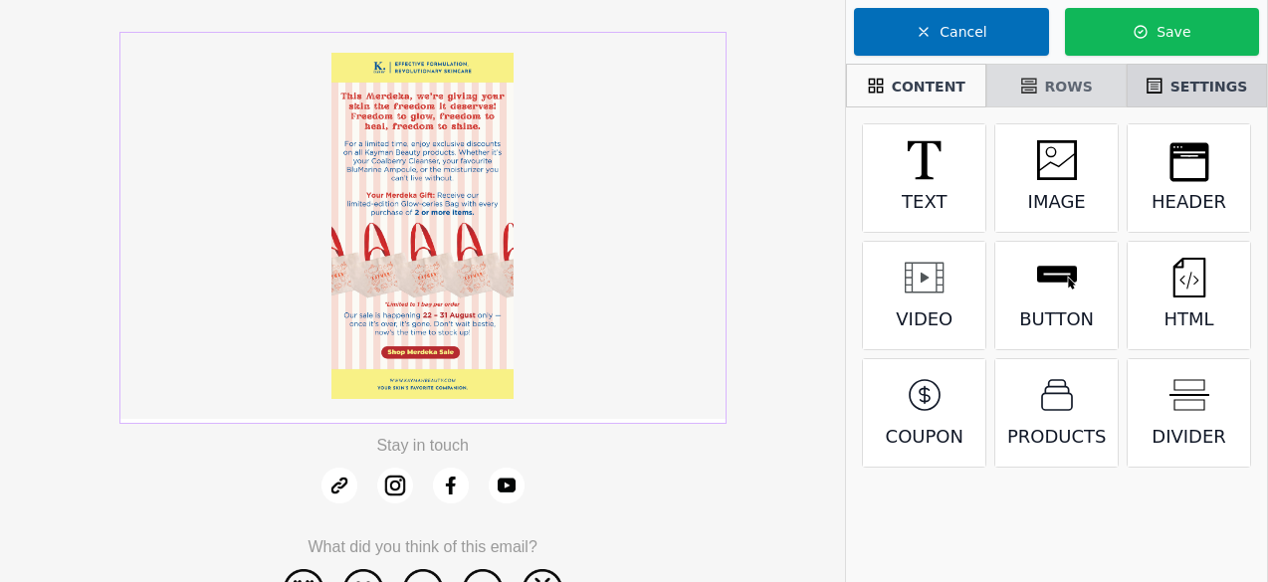
click at [1009, 88] on div "ROWS" at bounding box center [1056, 86] width 122 height 34
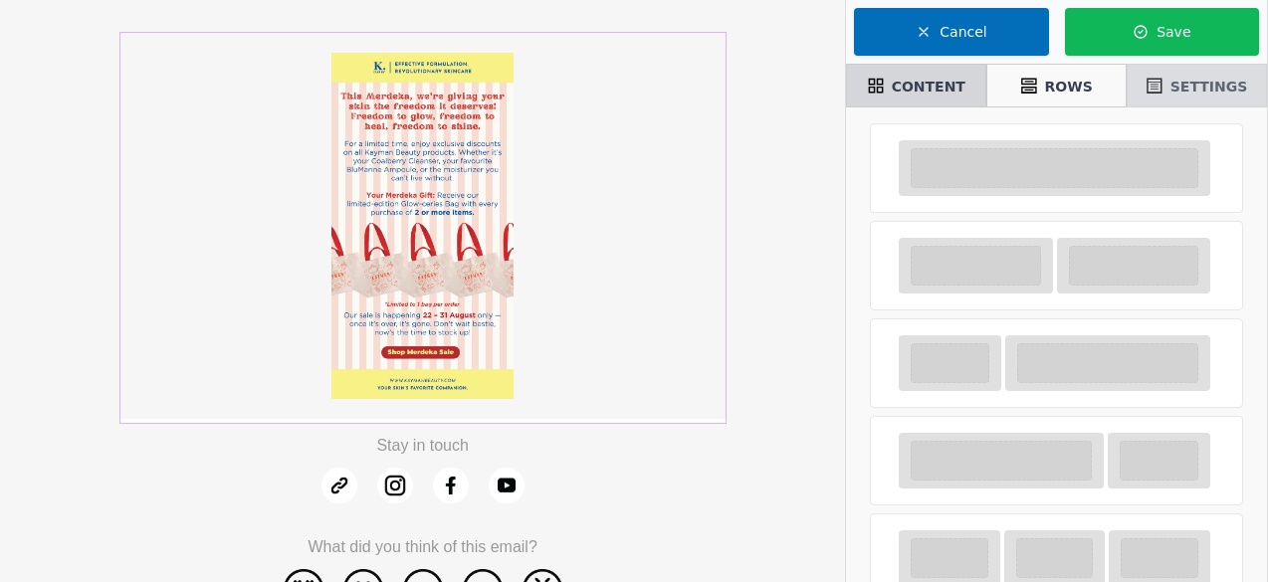
click at [1212, 97] on div "SETTINGS" at bounding box center [1196, 86] width 122 height 34
select select
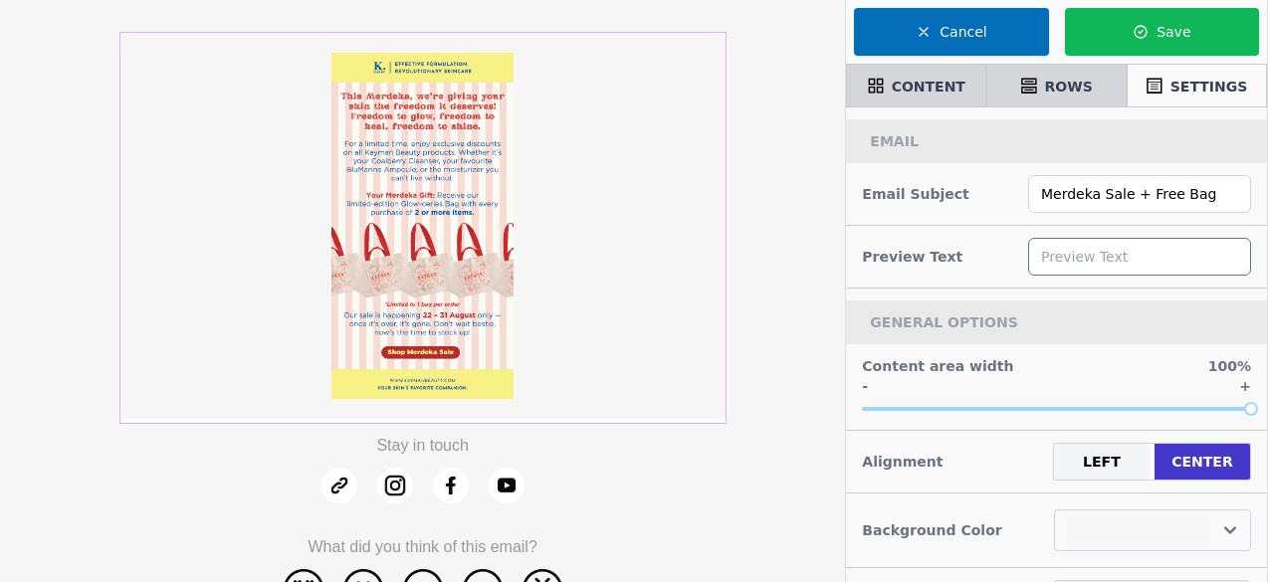
click at [1105, 265] on input "text" at bounding box center [1139, 257] width 223 height 38
paste input "Freedom never looked this good"
type input "Freedom never looked this good"
select select
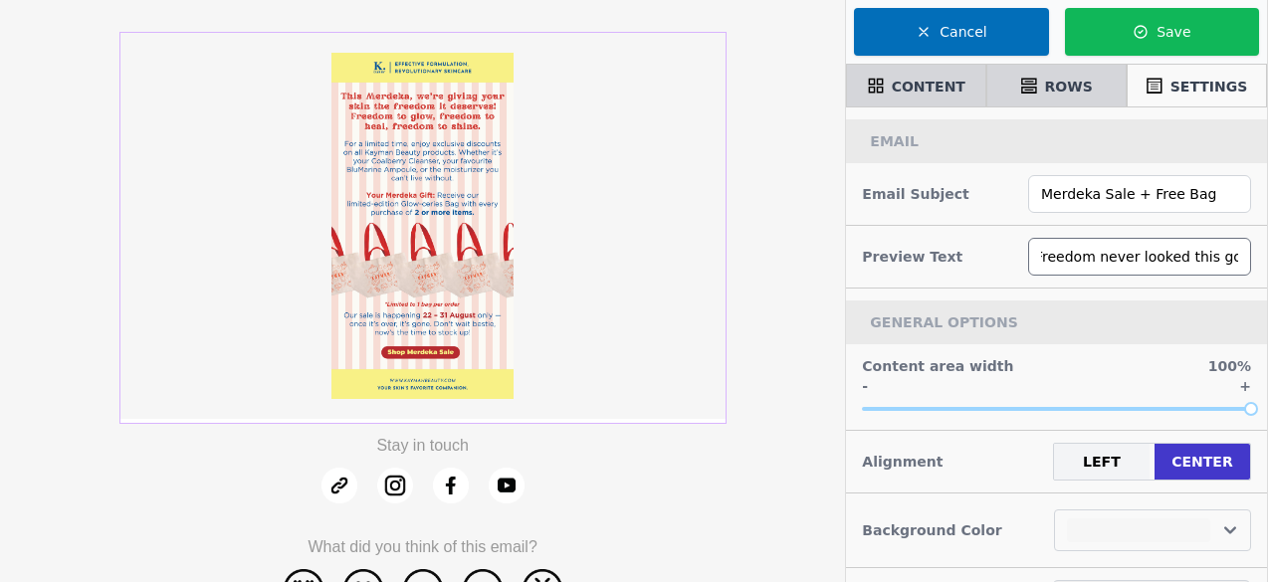
type input "Freedom never looked this good"
click at [852, 237] on div "Preview Text Freedom never looked this good" at bounding box center [1056, 257] width 421 height 63
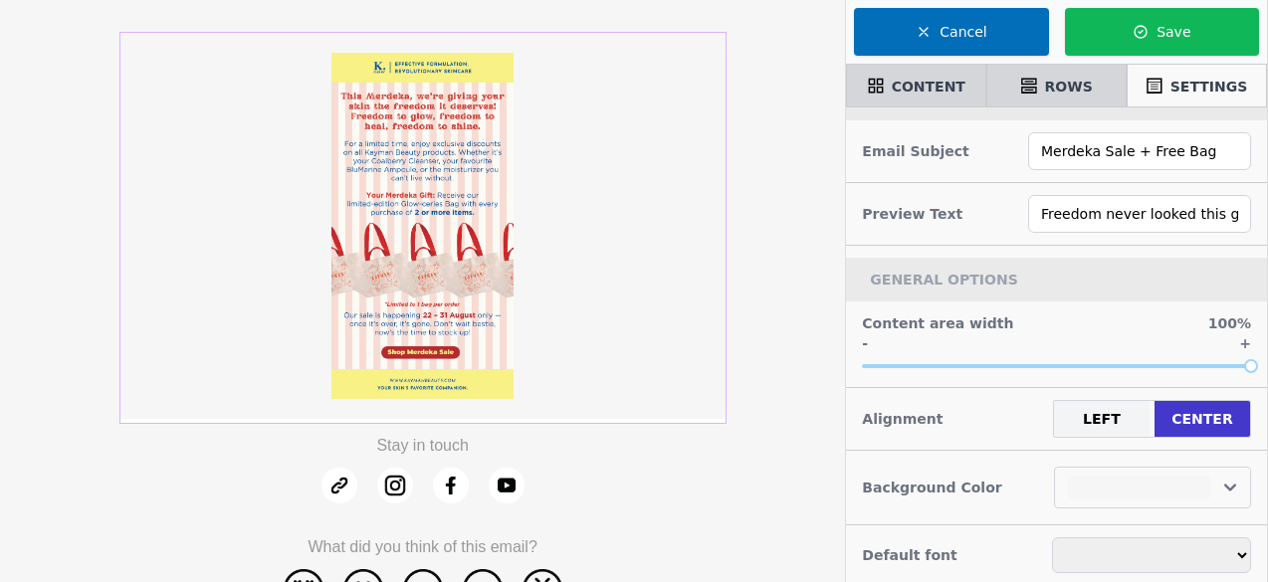
scroll to position [67, 0]
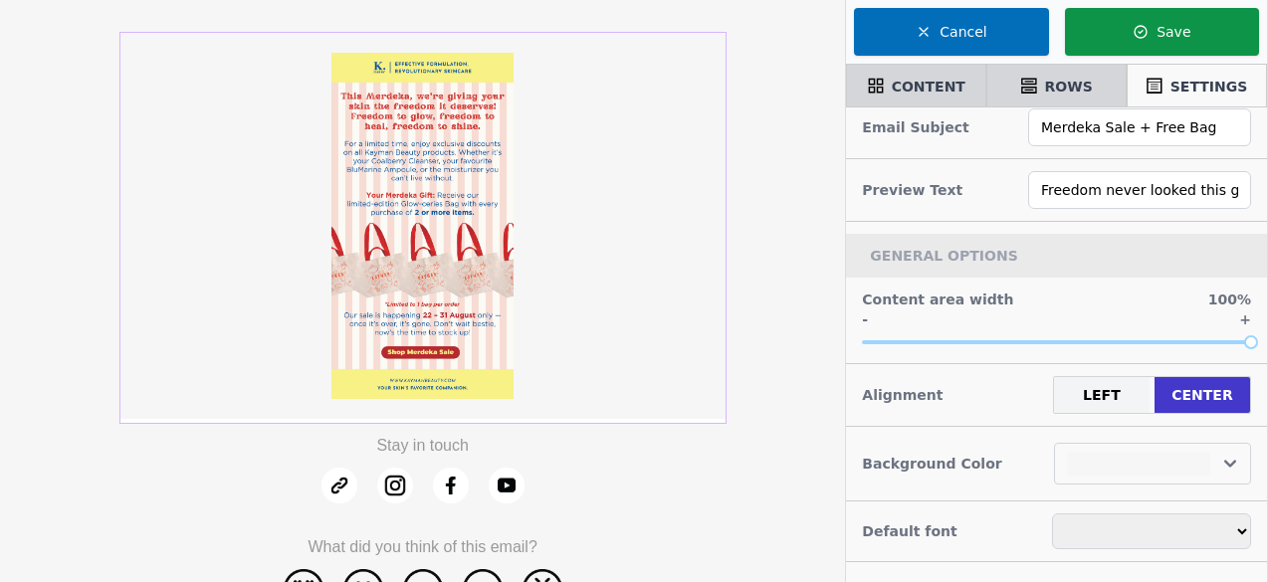
click at [1128, 33] on button "Save" at bounding box center [1162, 32] width 194 height 48
select select
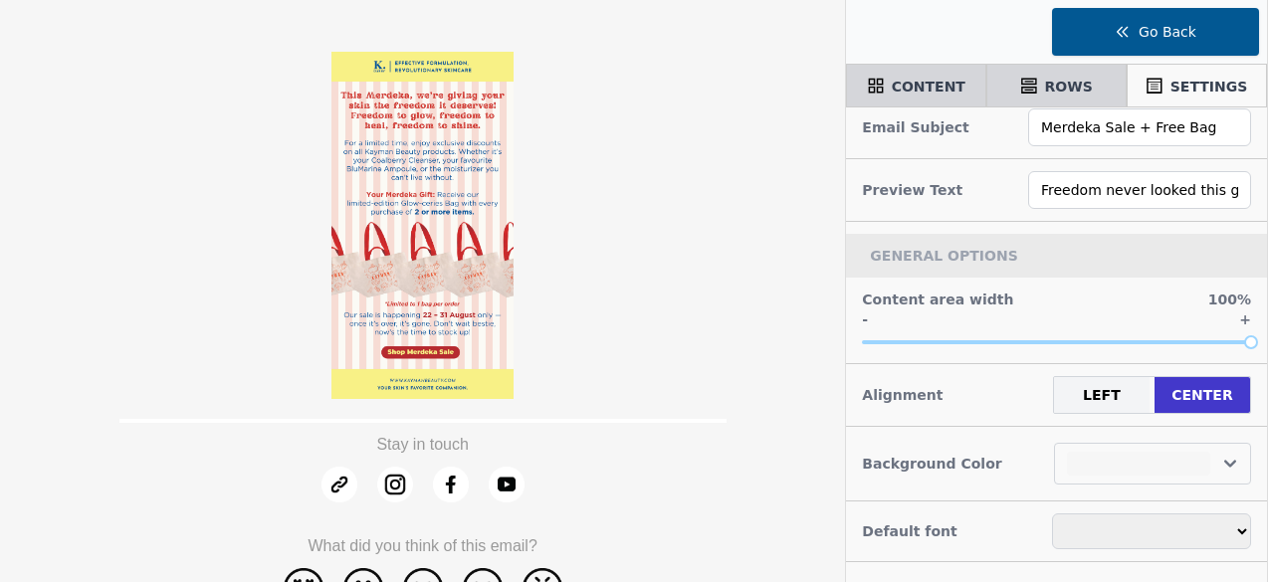
click at [1099, 30] on button "Go Back" at bounding box center [1155, 32] width 207 height 48
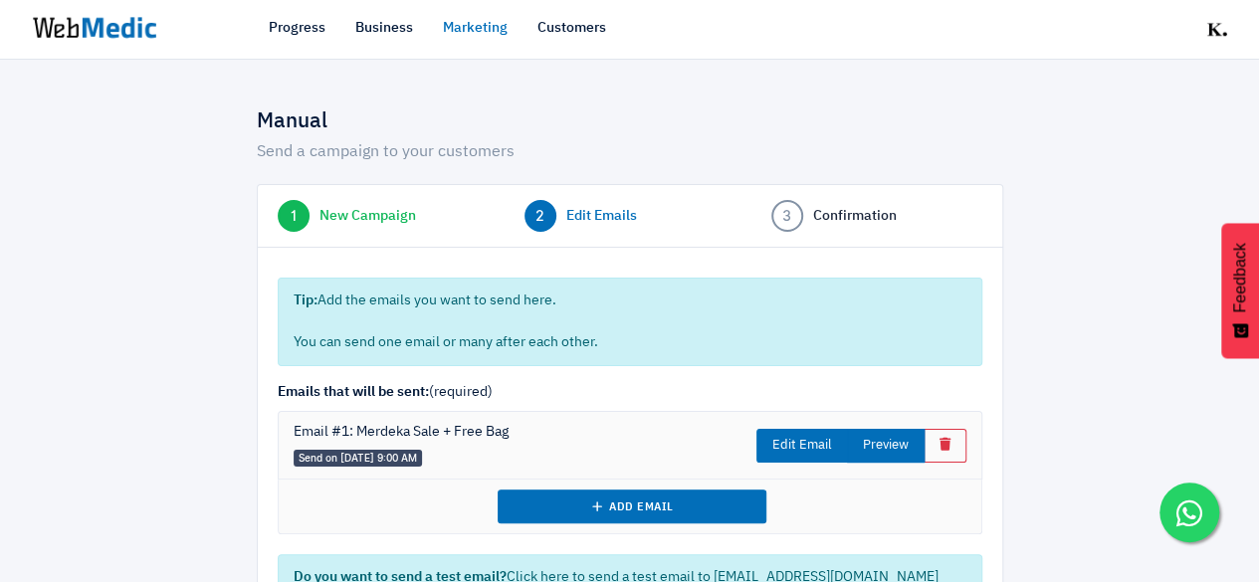
click at [892, 456] on button "Preview" at bounding box center [886, 446] width 78 height 34
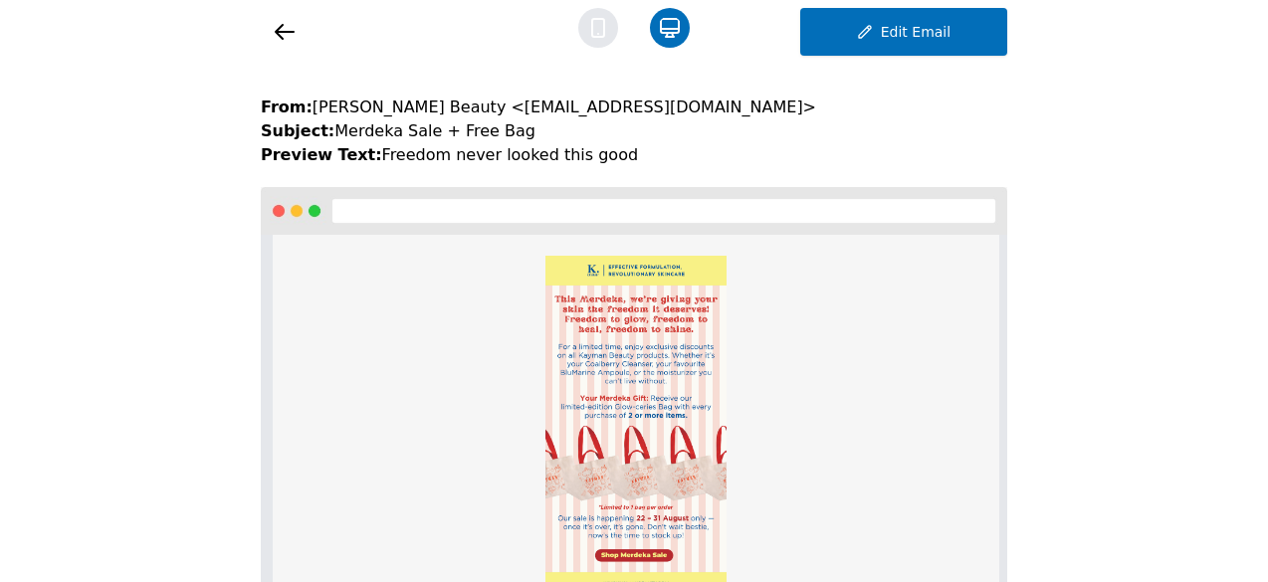
click at [602, 19] on icon at bounding box center [598, 28] width 12 height 18
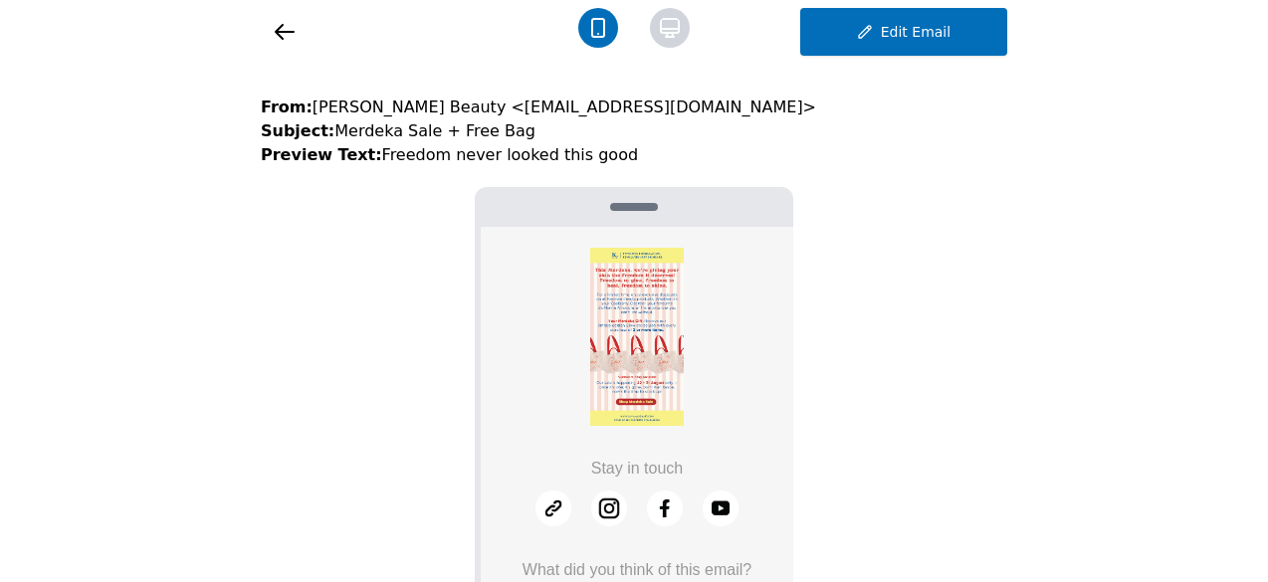
click at [296, 36] on icon at bounding box center [285, 32] width 24 height 24
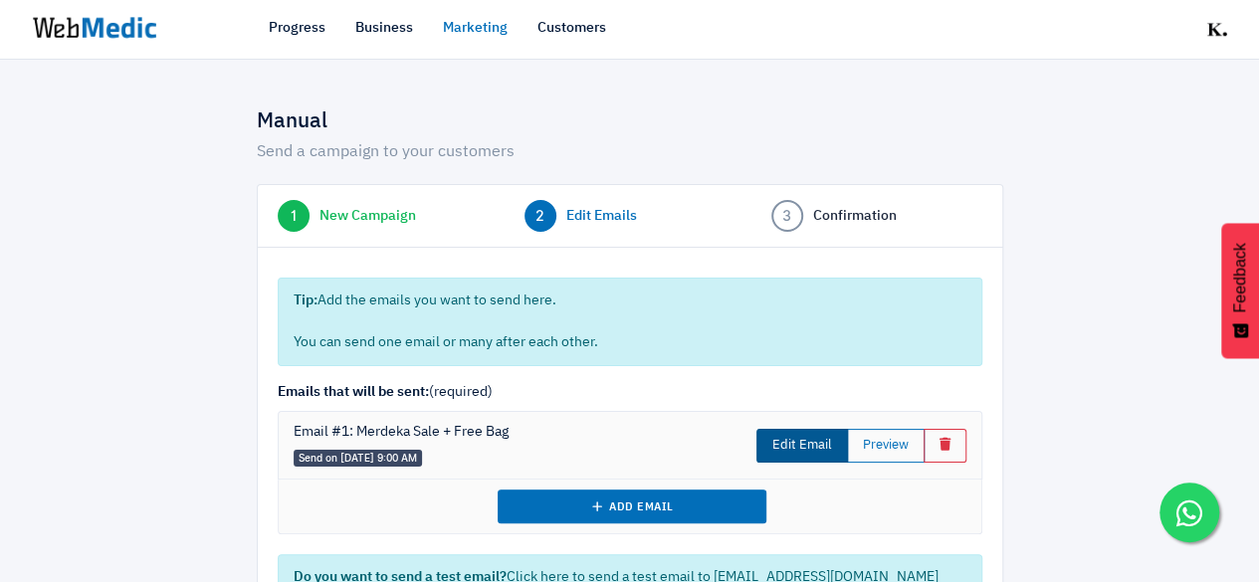
click at [780, 443] on link "Edit Email" at bounding box center [802, 446] width 92 height 34
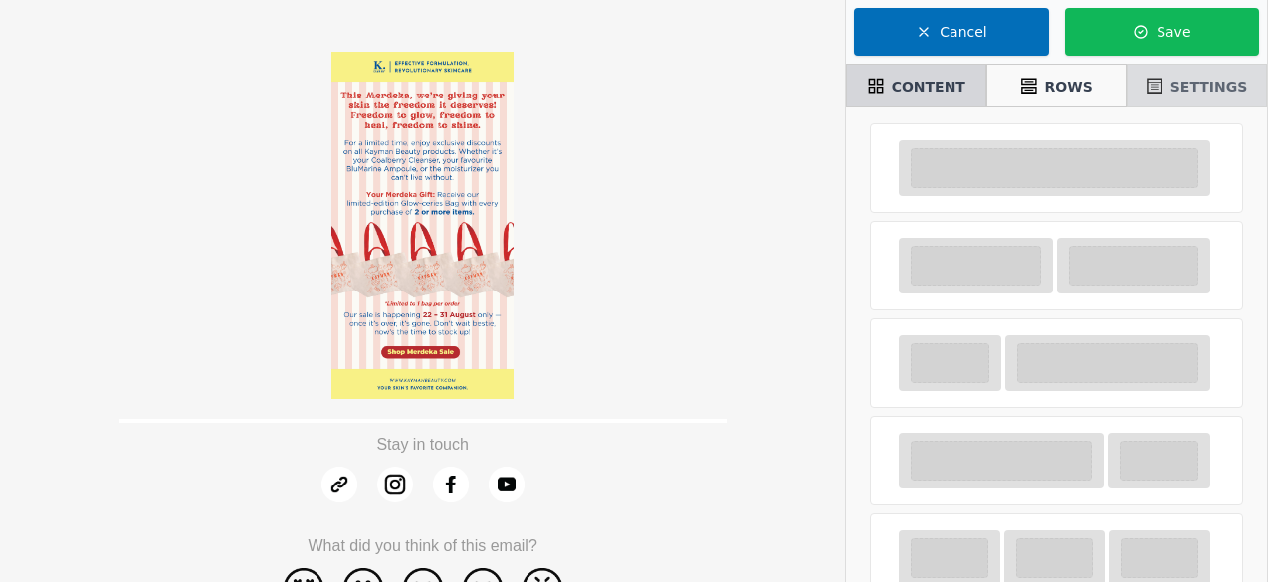
click at [1179, 89] on span "SETTINGS" at bounding box center [1209, 87] width 78 height 20
select select
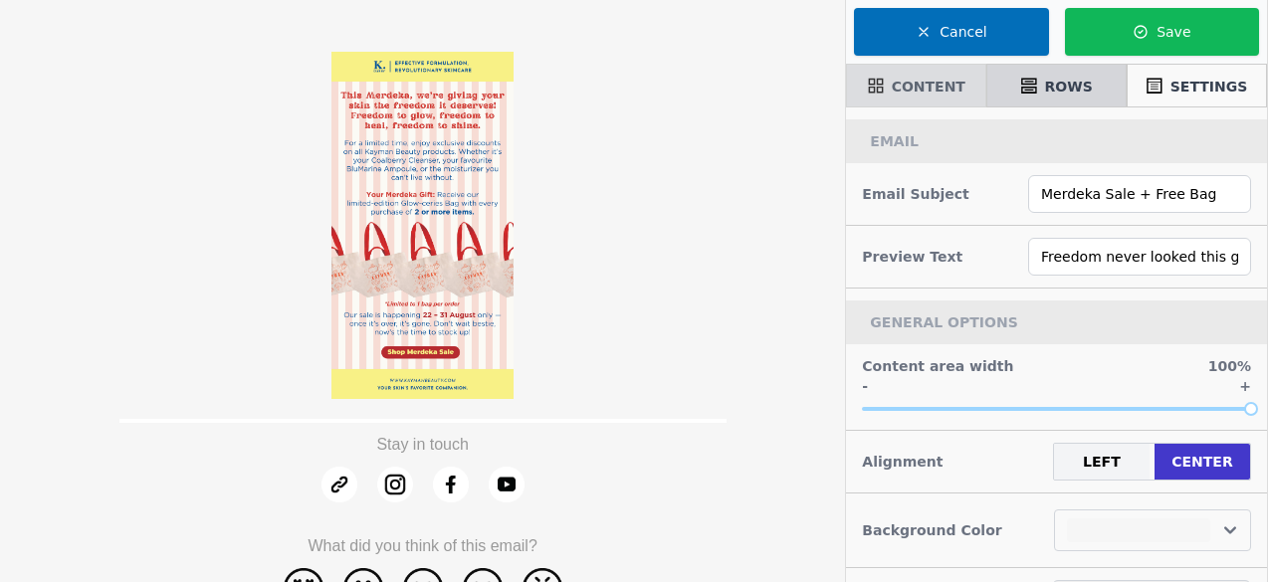
click at [910, 80] on span "CONTENT" at bounding box center [929, 87] width 74 height 20
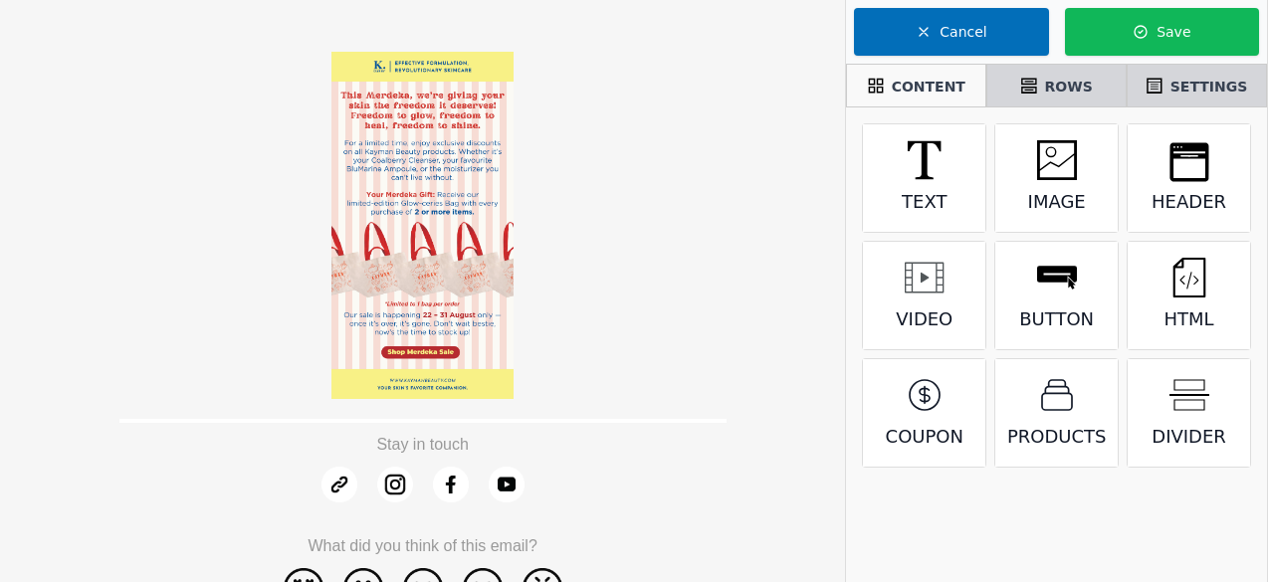
click at [428, 220] on img at bounding box center [422, 225] width 182 height 347
select select "center"
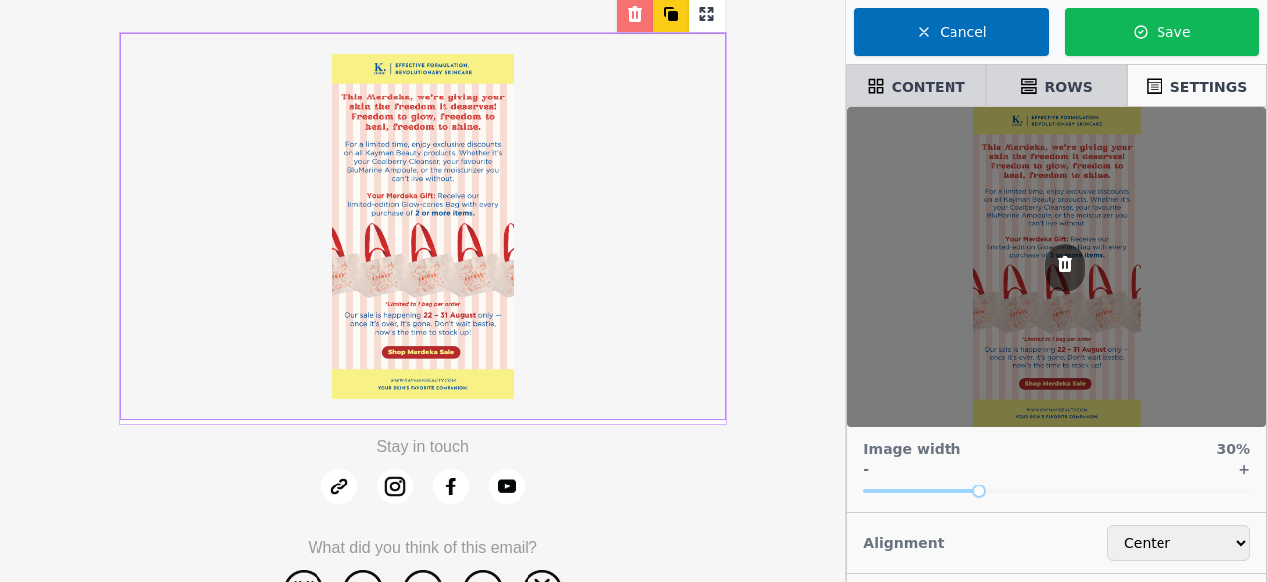
click at [632, 241] on div at bounding box center [422, 226] width 603 height 385
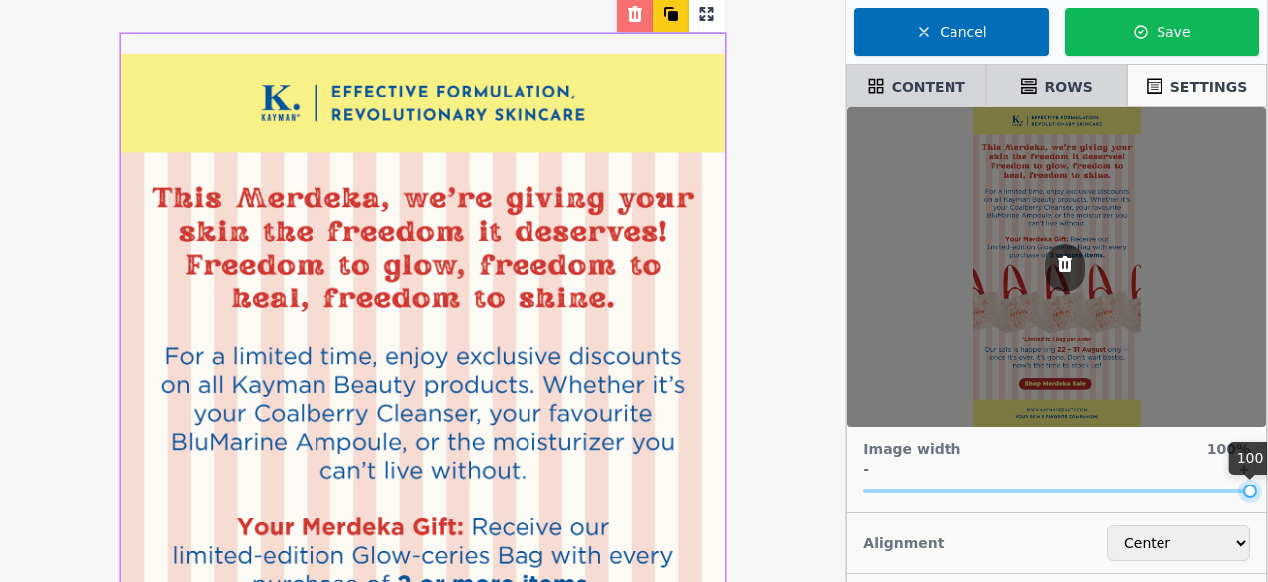
drag, startPoint x: 971, startPoint y: 485, endPoint x: 1258, endPoint y: 493, distance: 286.7
click at [1258, 493] on div "Image width 100% - + 100" at bounding box center [1056, 470] width 419 height 87
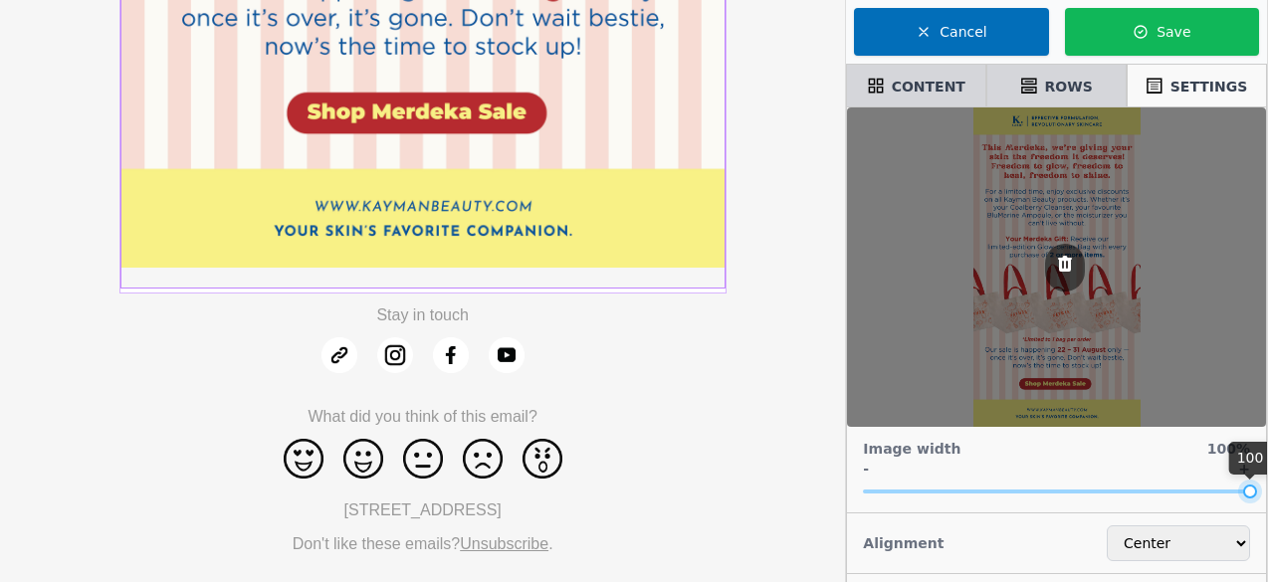
scroll to position [100, 0]
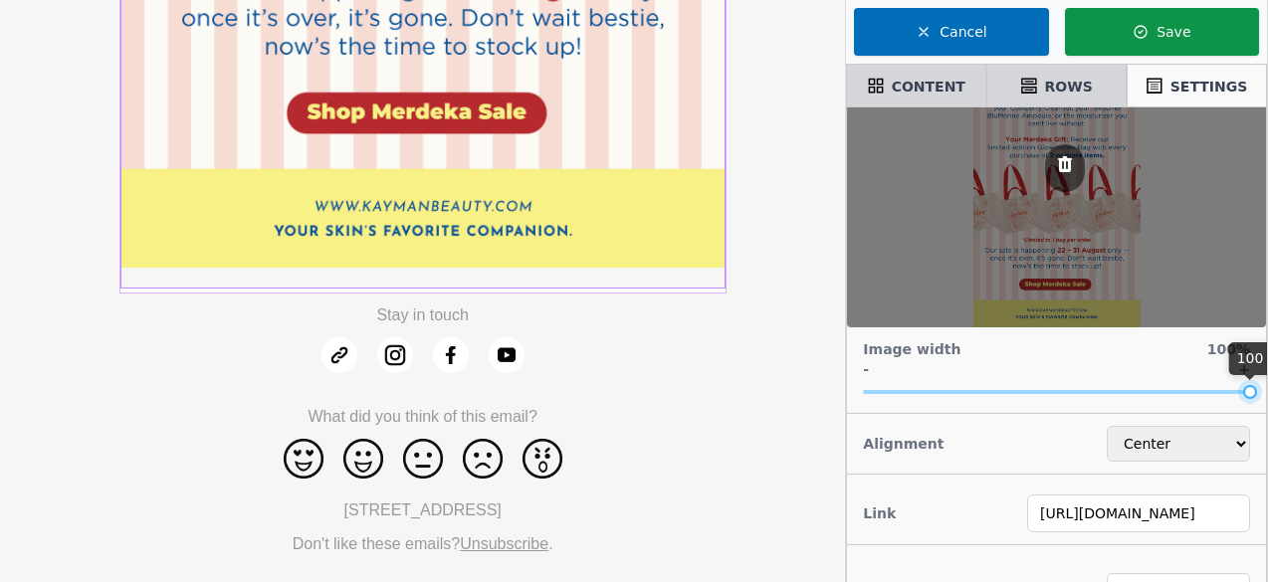
click at [1144, 34] on icon "button" at bounding box center [1140, 32] width 16 height 16
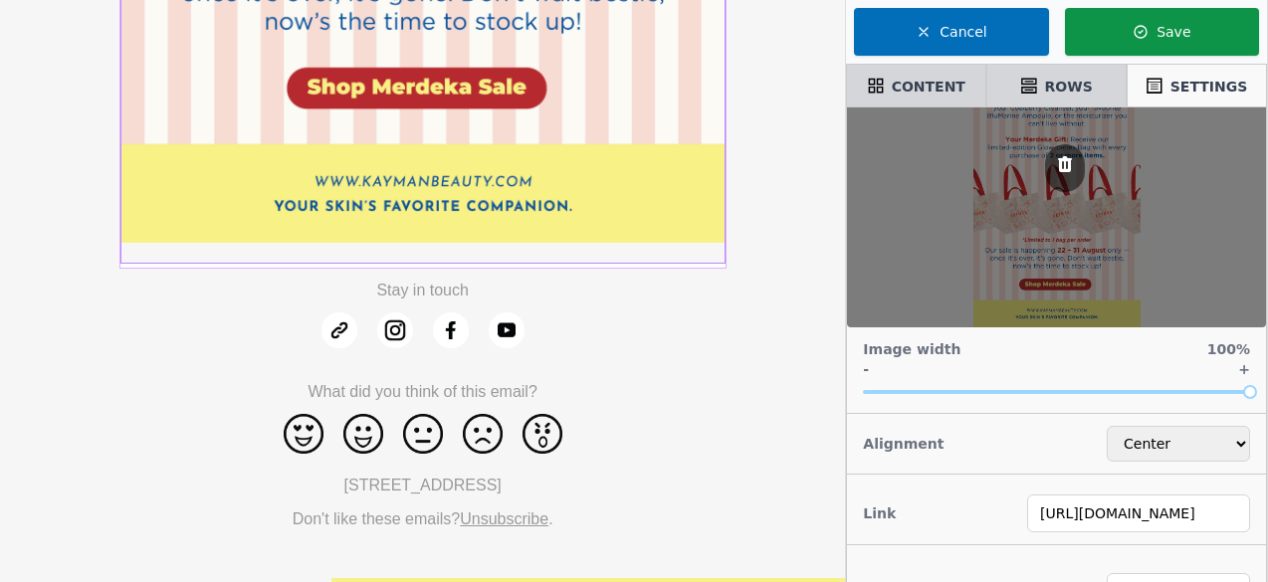
scroll to position [960, 0]
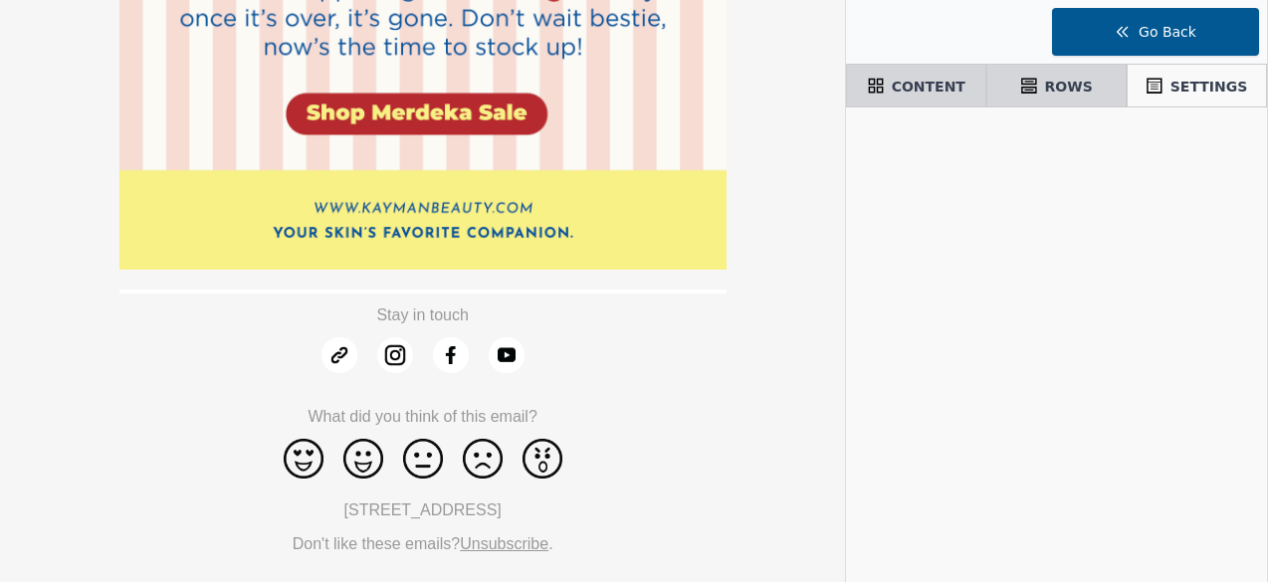
click at [1103, 35] on button "Go Back" at bounding box center [1155, 32] width 207 height 48
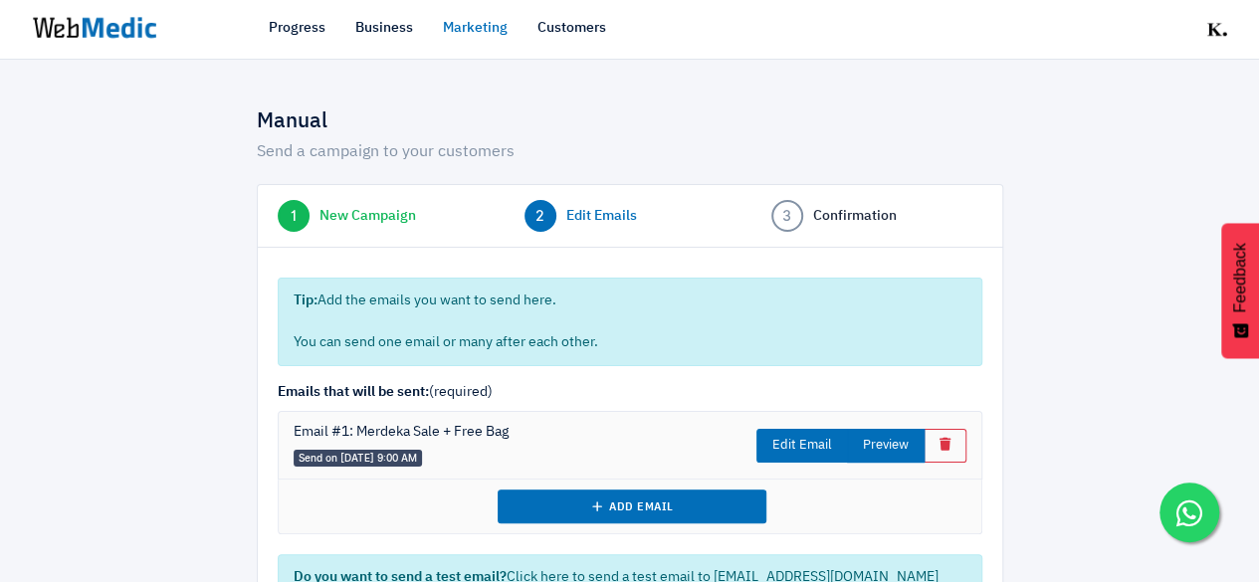
click at [887, 450] on button "Preview" at bounding box center [886, 446] width 78 height 34
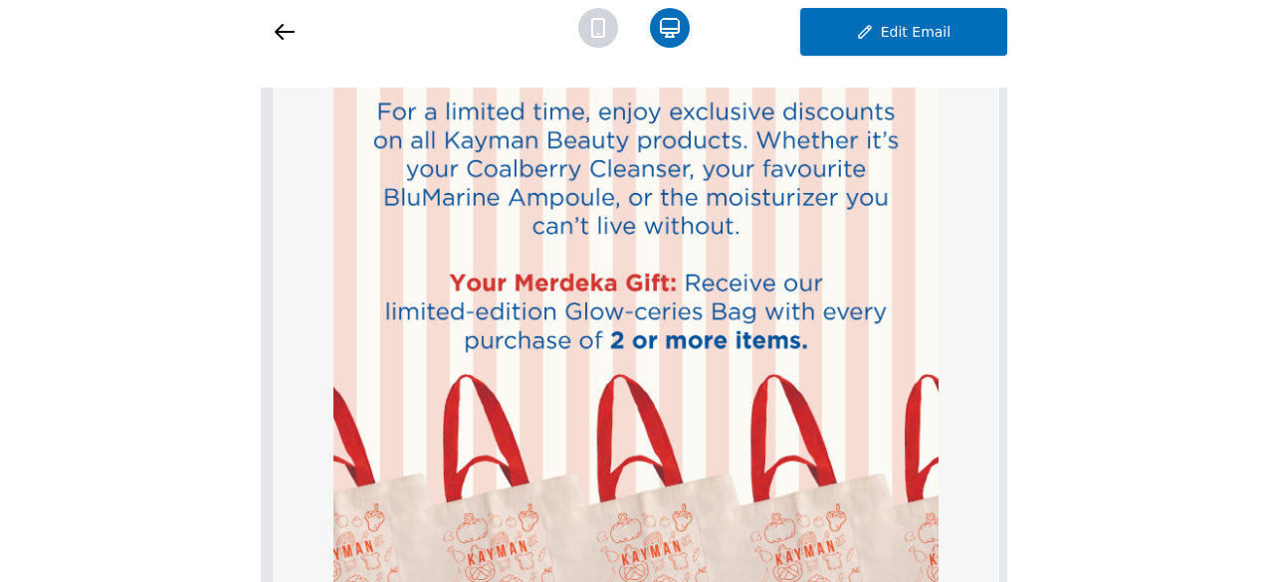
scroll to position [100, 0]
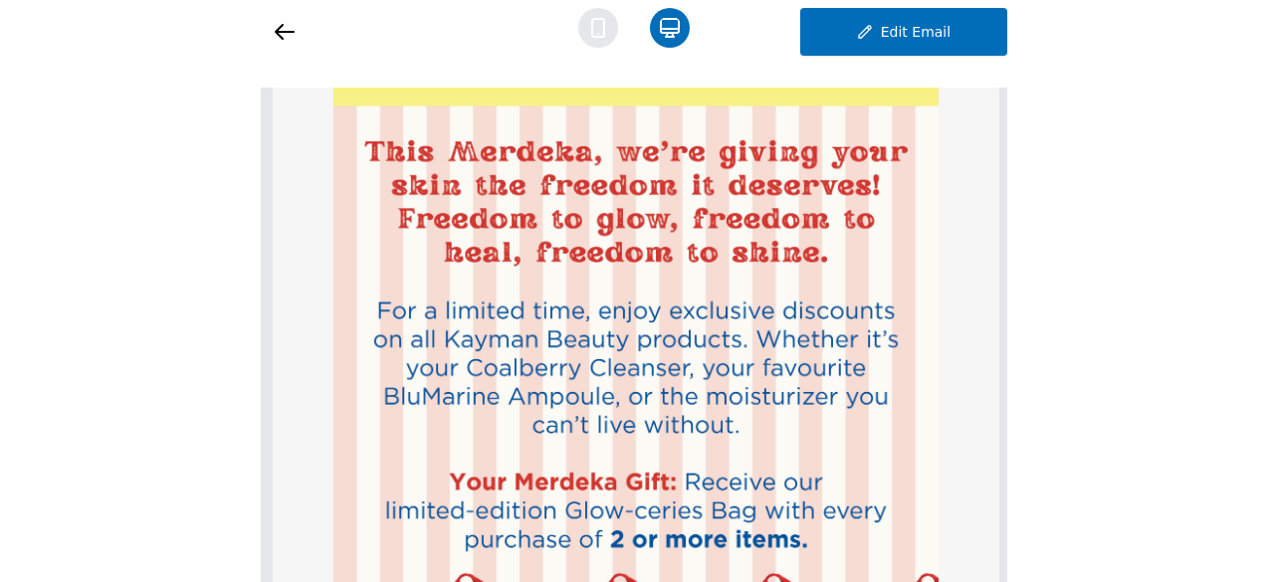
click at [588, 23] on icon at bounding box center [598, 28] width 40 height 40
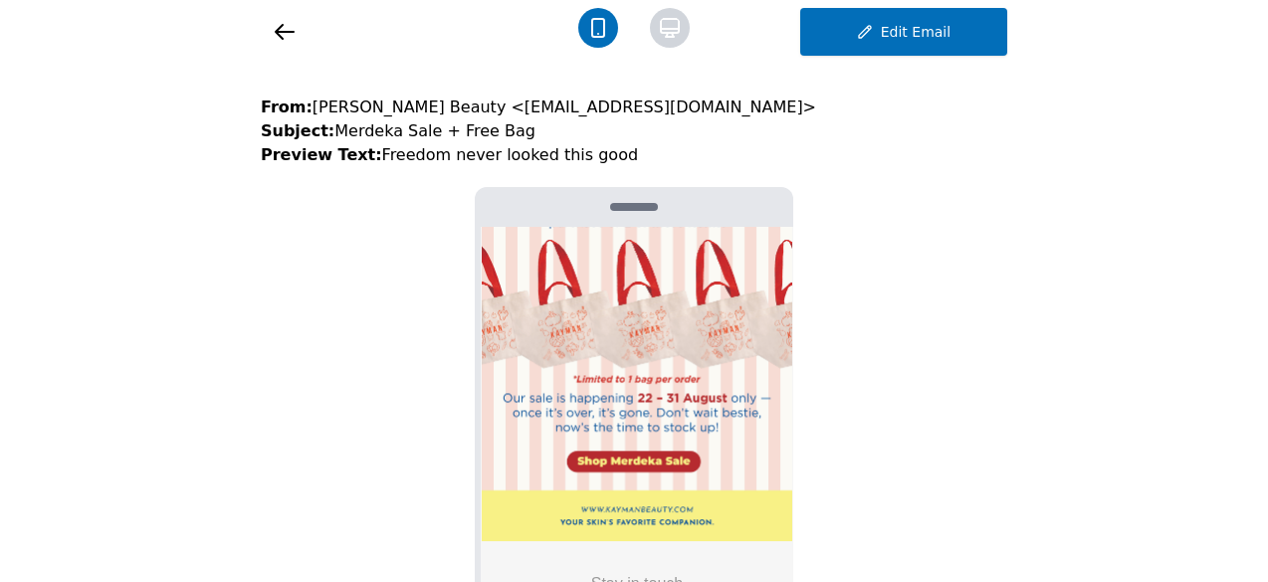
scroll to position [199, 0]
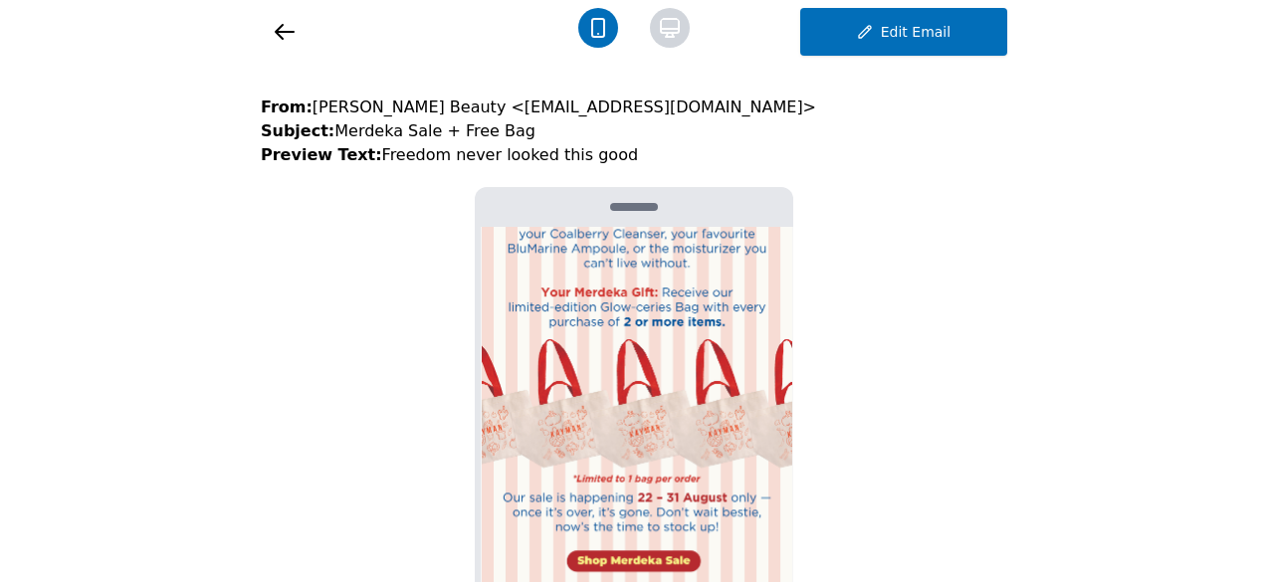
click at [294, 30] on icon at bounding box center [285, 32] width 24 height 24
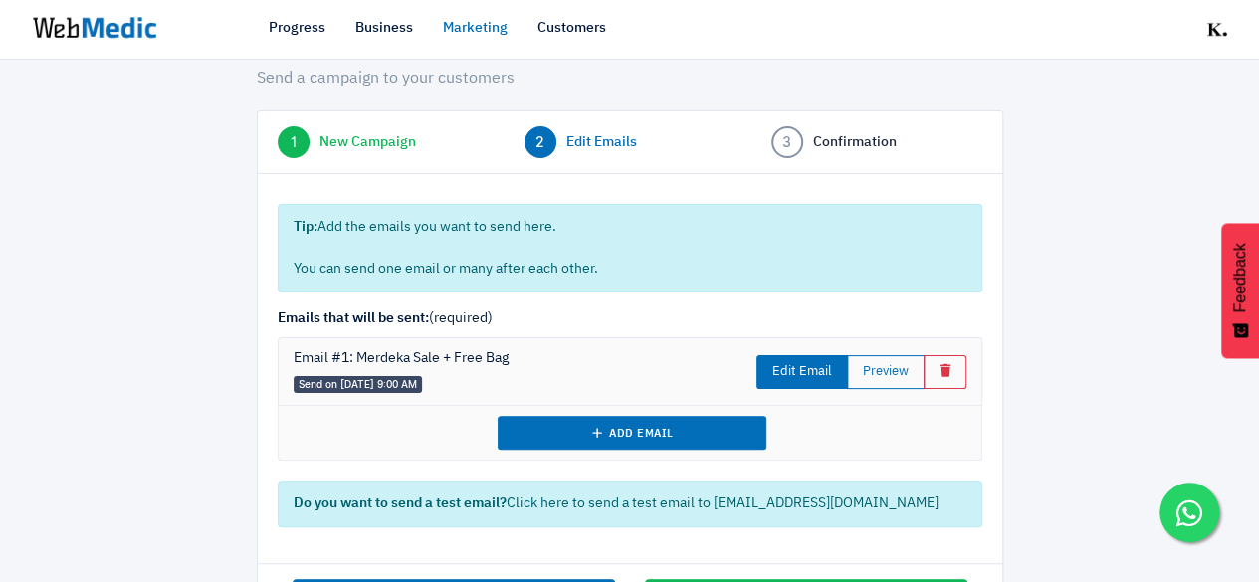
scroll to position [149, 0]
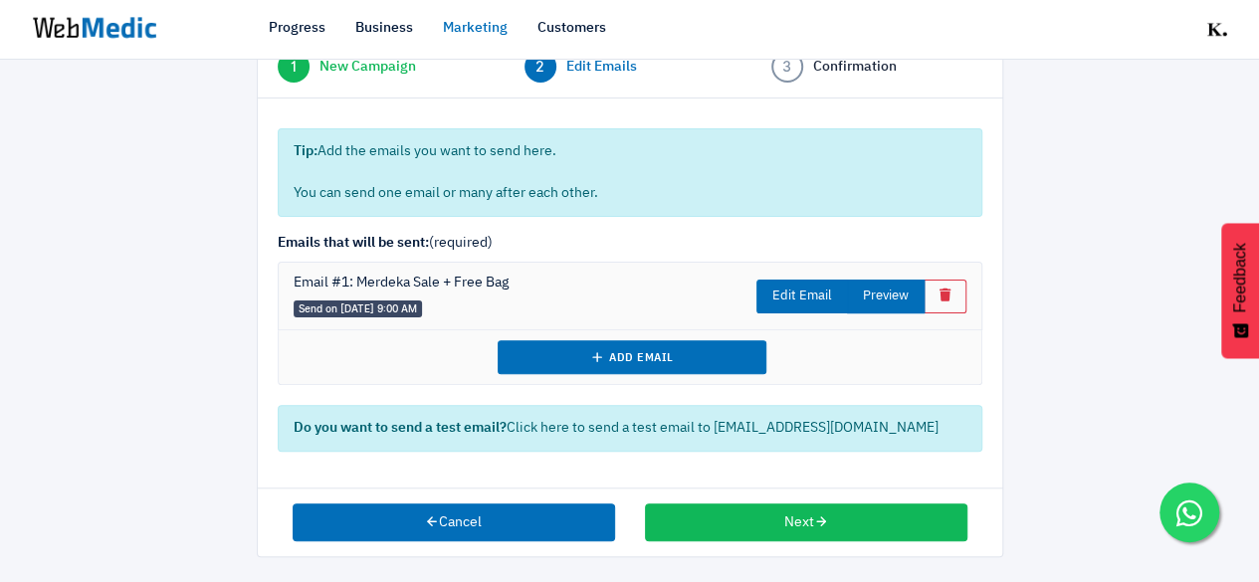
click at [862, 293] on button "Preview" at bounding box center [886, 297] width 78 height 34
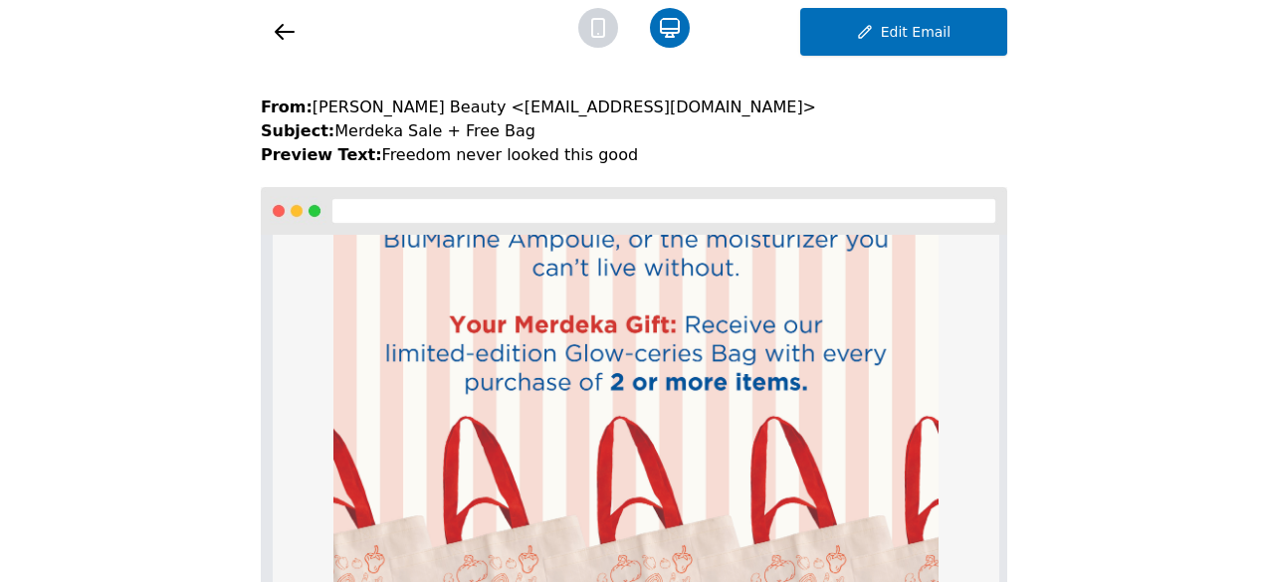
scroll to position [398, 0]
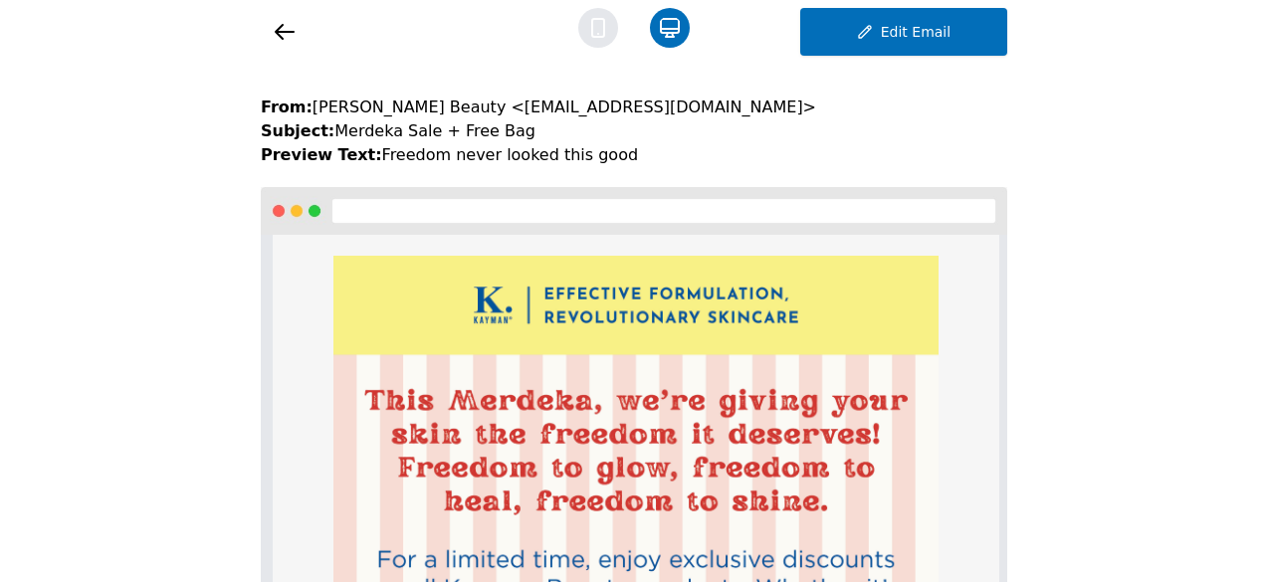
click at [604, 33] on icon at bounding box center [598, 28] width 12 height 18
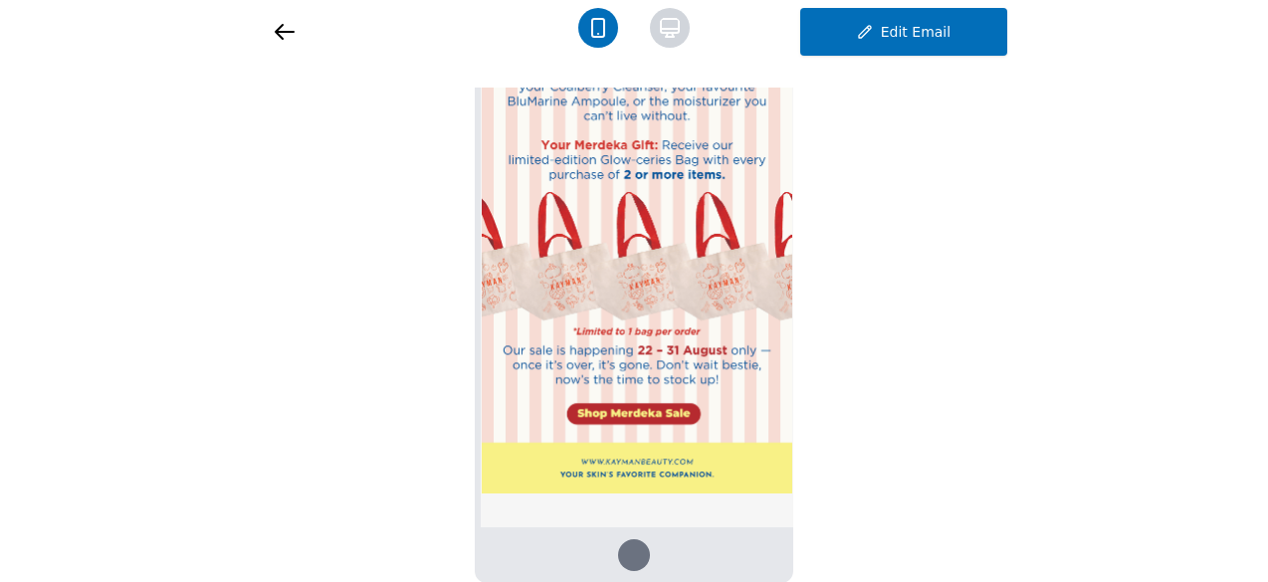
scroll to position [0, 0]
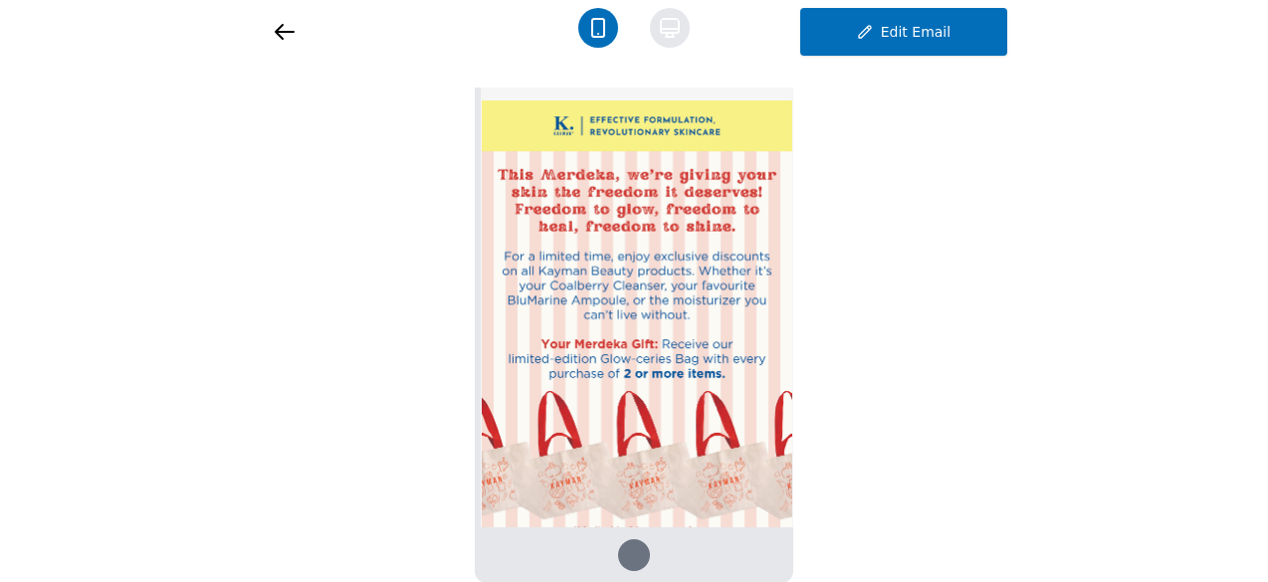
click at [669, 21] on icon at bounding box center [670, 28] width 40 height 40
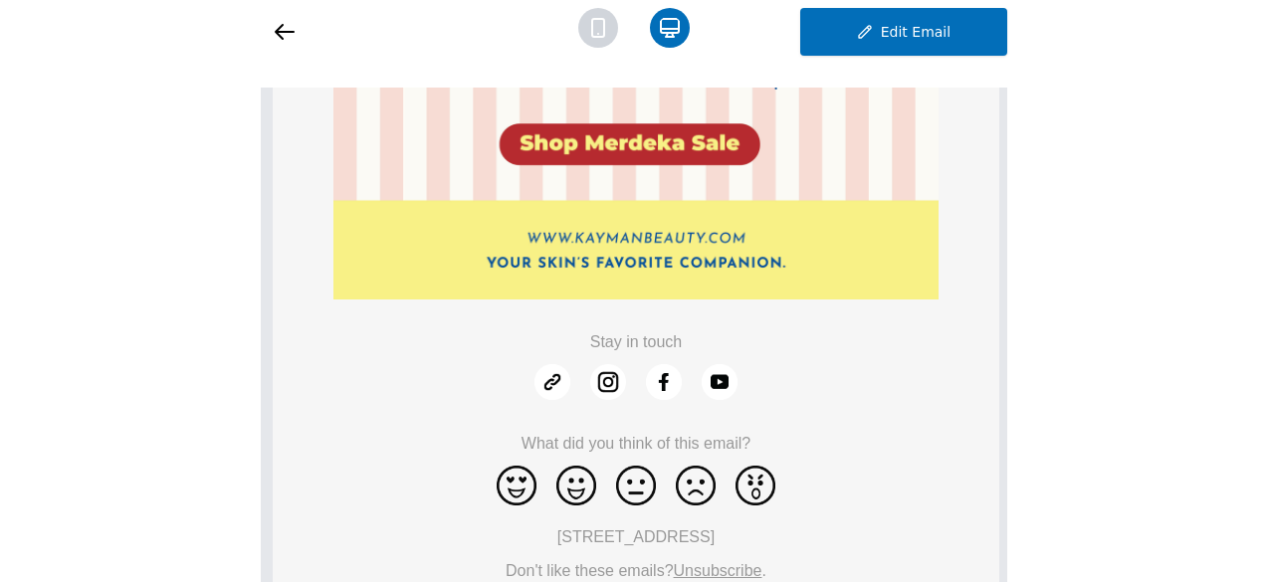
scroll to position [995, 0]
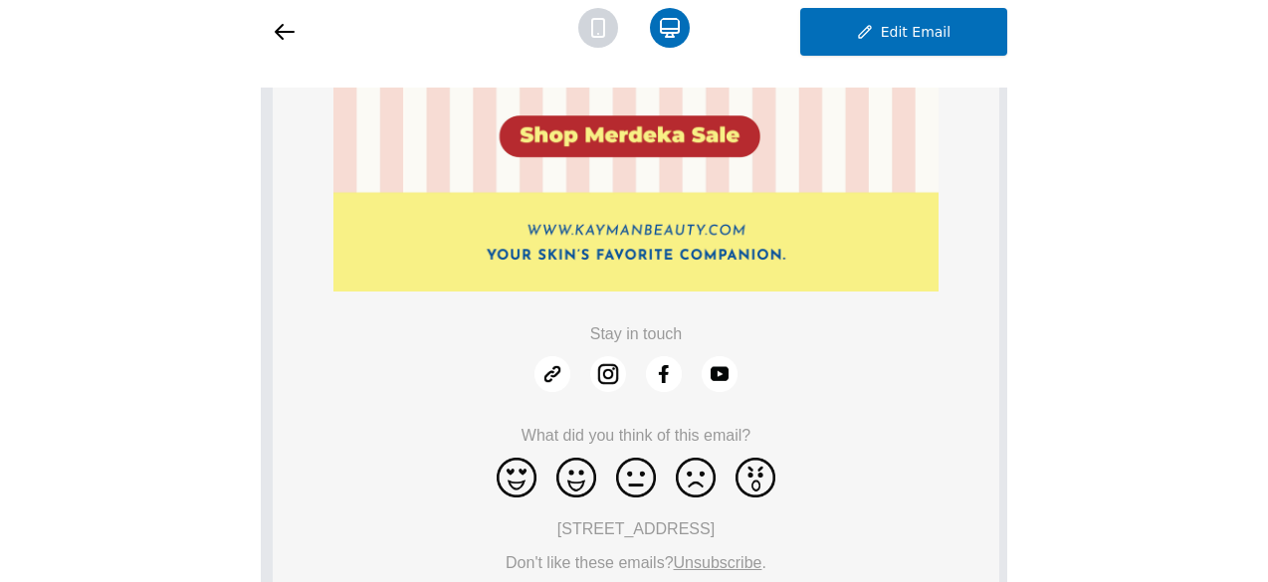
click at [273, 30] on icon at bounding box center [285, 32] width 24 height 24
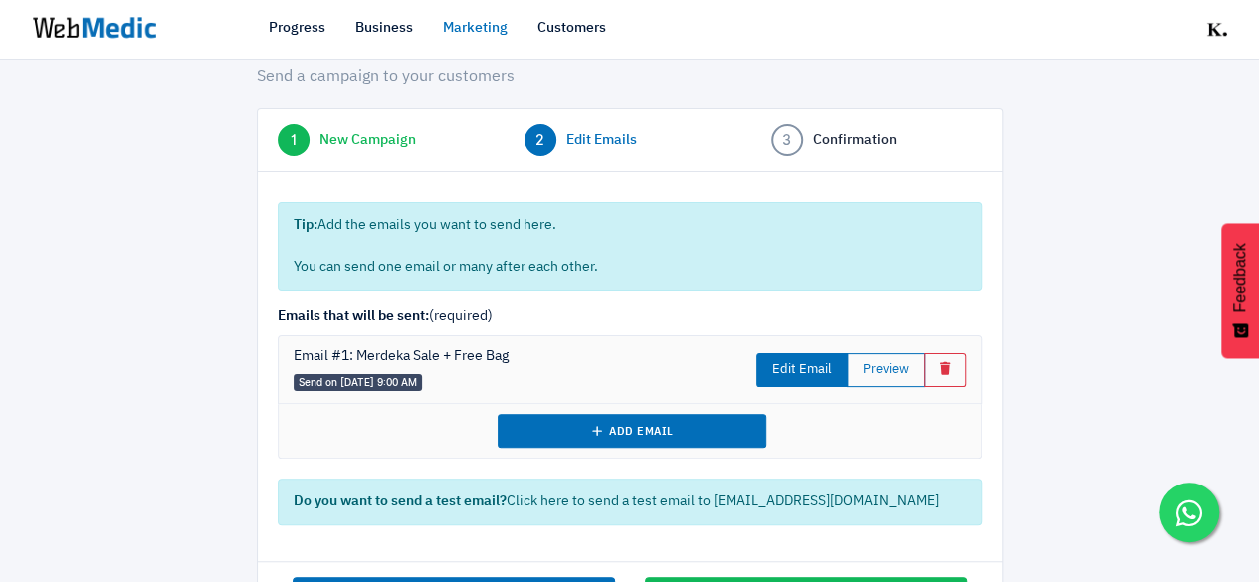
scroll to position [149, 0]
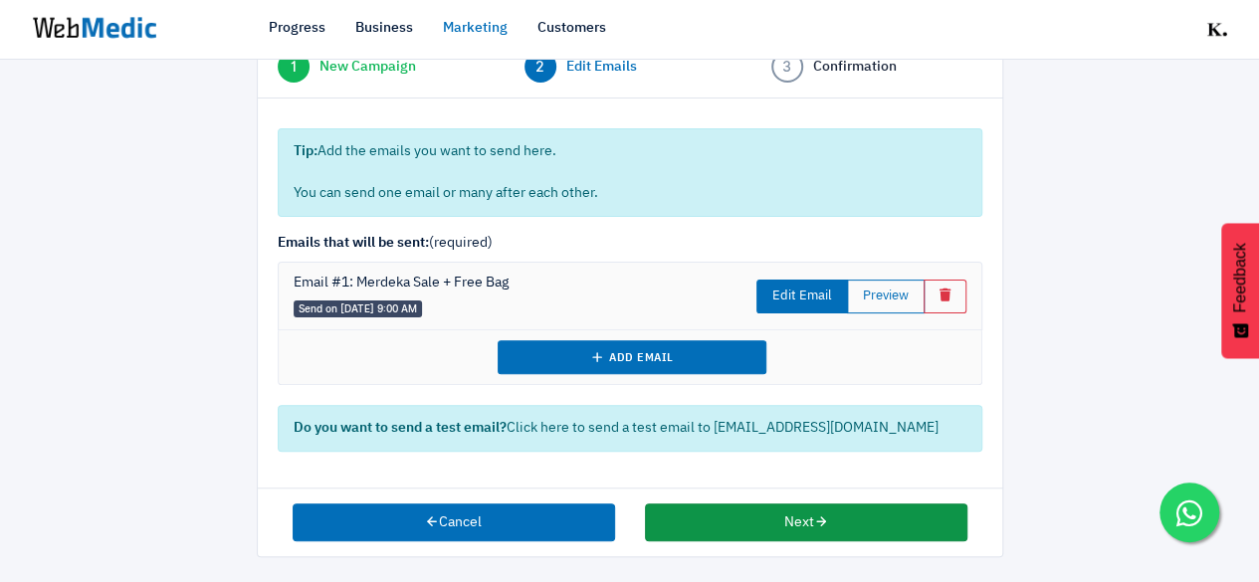
click at [788, 521] on button "Next" at bounding box center [806, 523] width 322 height 38
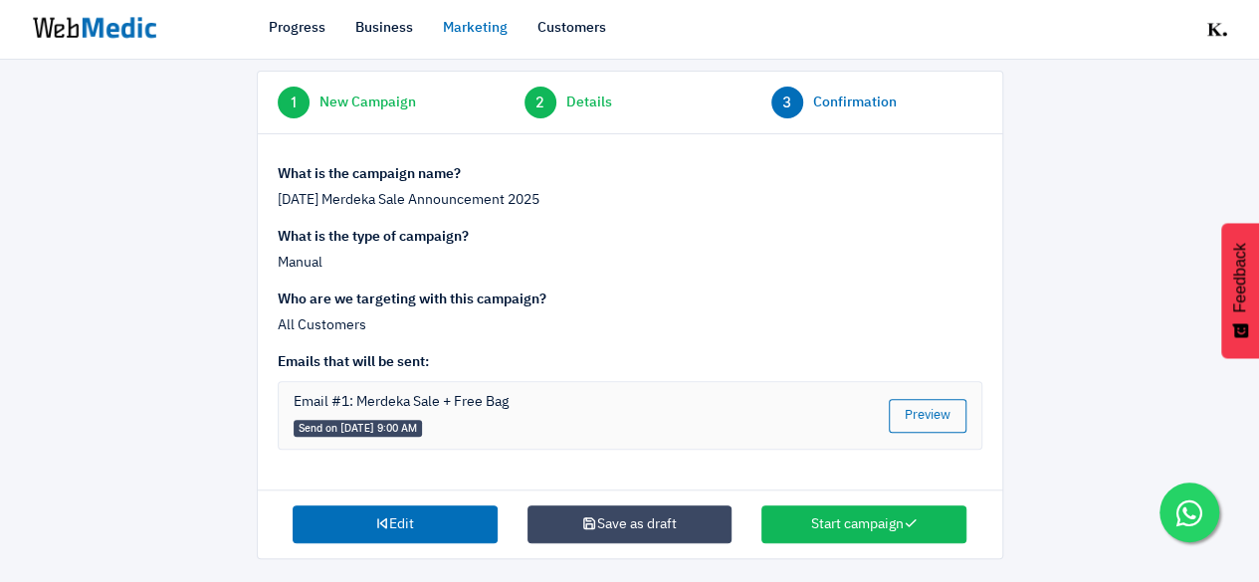
scroll to position [117, 0]
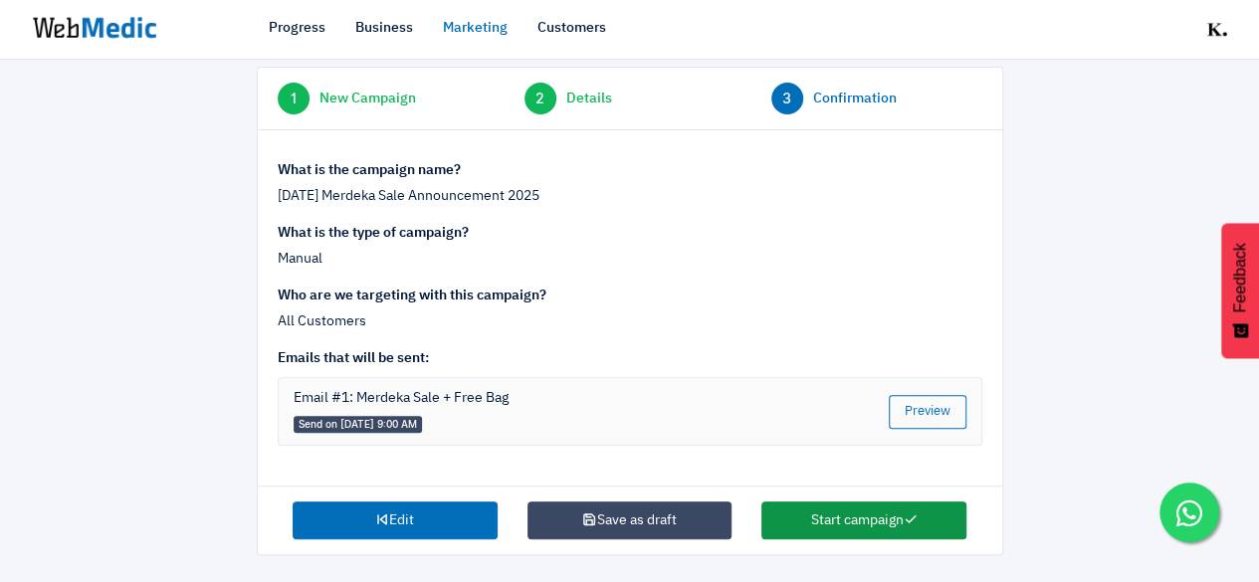
click at [825, 518] on button "Start campaign" at bounding box center [863, 521] width 205 height 38
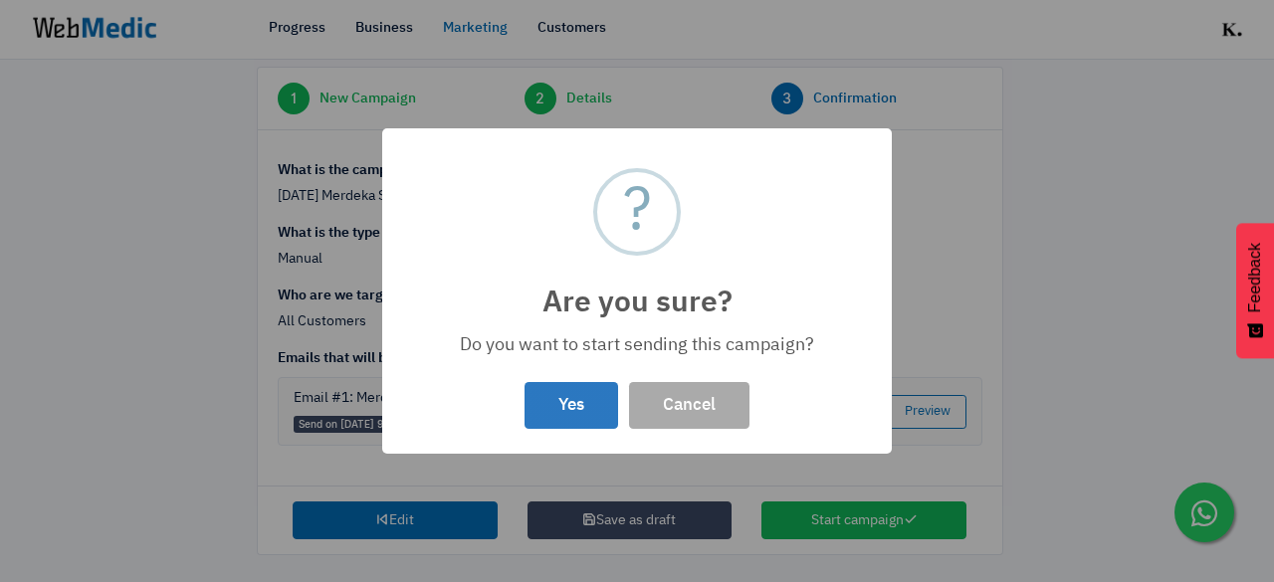
click at [579, 402] on button "Yes" at bounding box center [571, 405] width 94 height 47
